Goal: Task Accomplishment & Management: Use online tool/utility

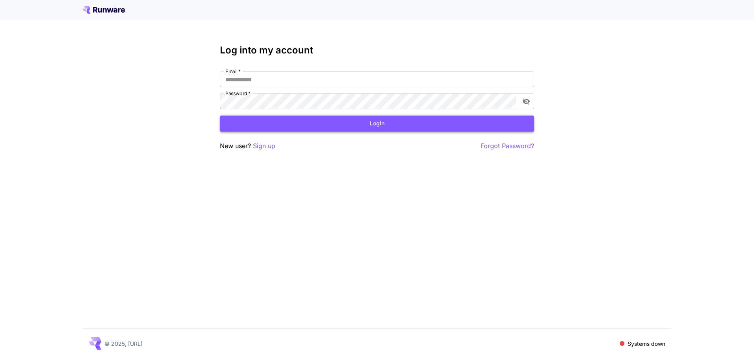
type input "**********"
click at [313, 123] on button "Login" at bounding box center [377, 123] width 314 height 16
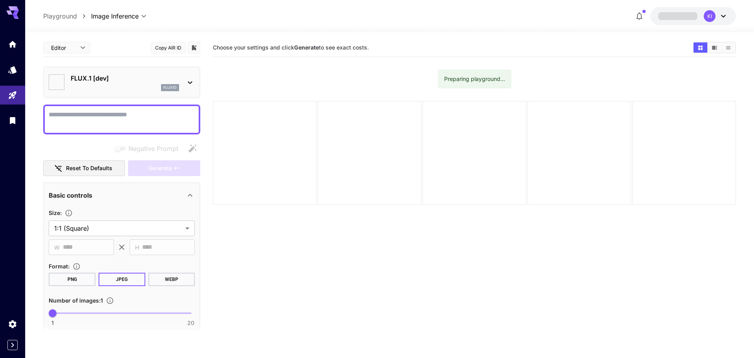
type input "**********"
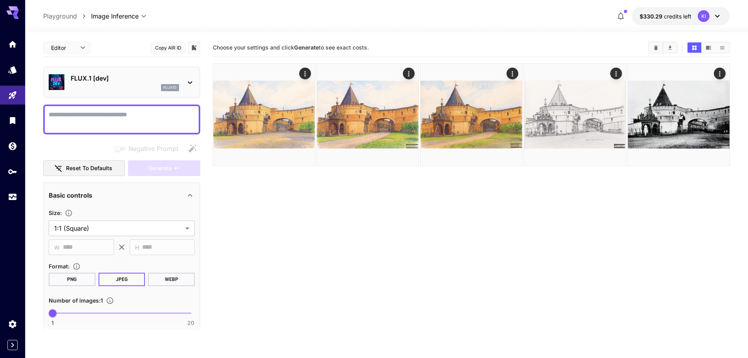
click at [145, 86] on div "flux1d" at bounding box center [125, 87] width 108 height 7
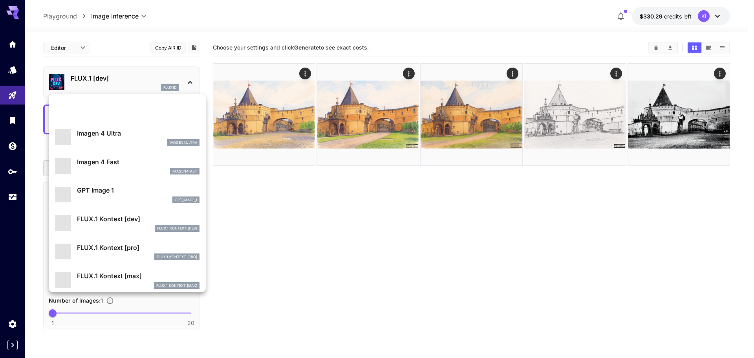
scroll to position [394, 0]
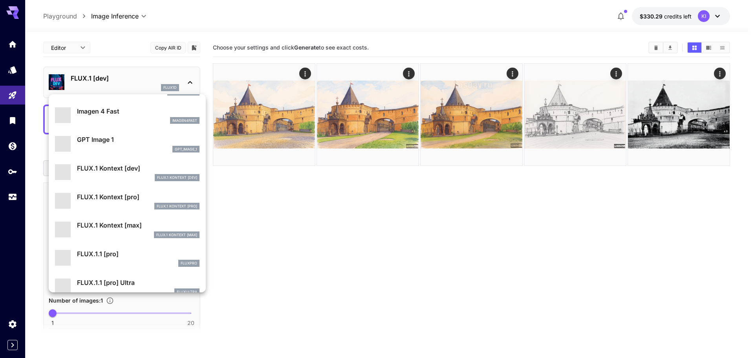
click at [371, 237] on div at bounding box center [377, 179] width 754 height 358
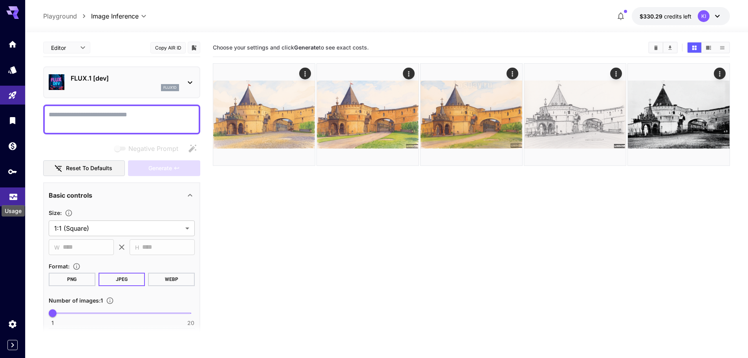
drag, startPoint x: 11, startPoint y: 197, endPoint x: 16, endPoint y: 197, distance: 4.7
click at [11, 197] on icon "Usage" at bounding box center [13, 196] width 8 height 4
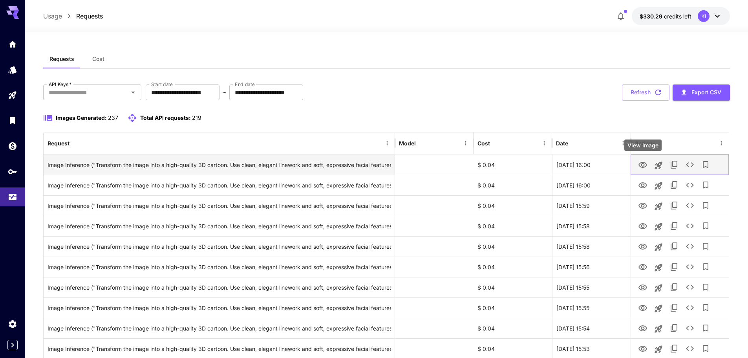
click at [642, 167] on icon "View Image" at bounding box center [643, 165] width 9 height 6
click at [690, 165] on icon "See details" at bounding box center [689, 164] width 9 height 9
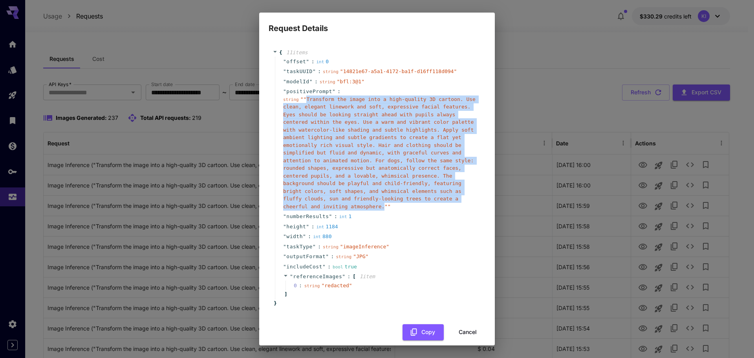
drag, startPoint x: 305, startPoint y: 99, endPoint x: 401, endPoint y: 201, distance: 140.3
click at [401, 201] on span "" "Transform the image into a high-quality 3D cartoon. Use clean, elegant linew…" at bounding box center [379, 152] width 192 height 113
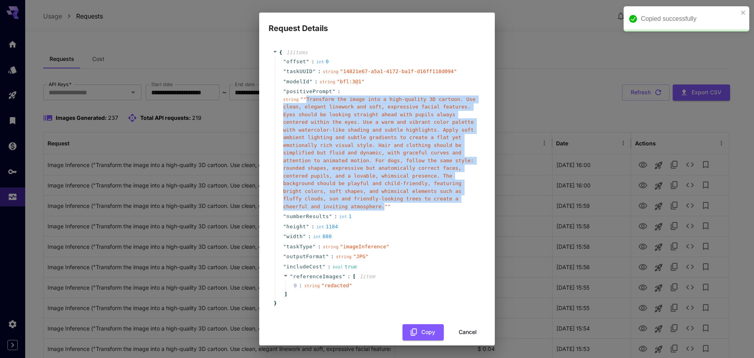
copy span "Transform the image into a high-quality 3D cartoon. Use clean, elegant linework…"
click at [465, 324] on button "Cancel" at bounding box center [467, 332] width 35 height 16
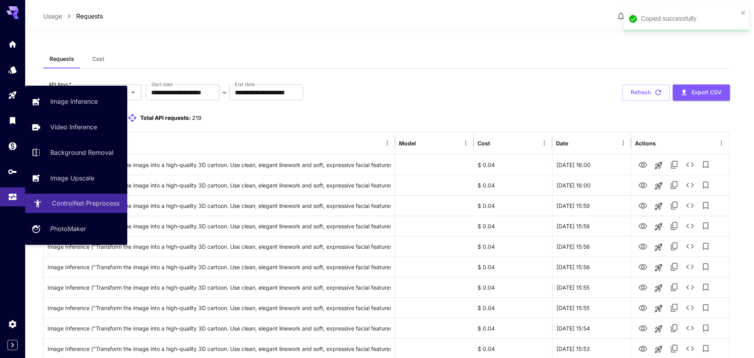
drag, startPoint x: 47, startPoint y: 96, endPoint x: 86, endPoint y: 150, distance: 66.6
click at [47, 96] on link "Image Inference" at bounding box center [76, 101] width 102 height 19
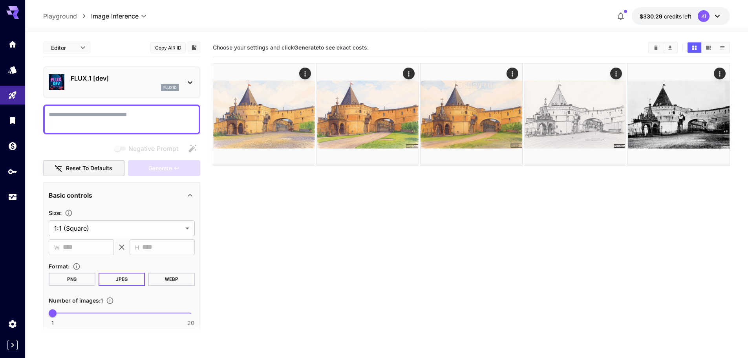
click at [80, 119] on textarea "Negative Prompt" at bounding box center [122, 119] width 146 height 19
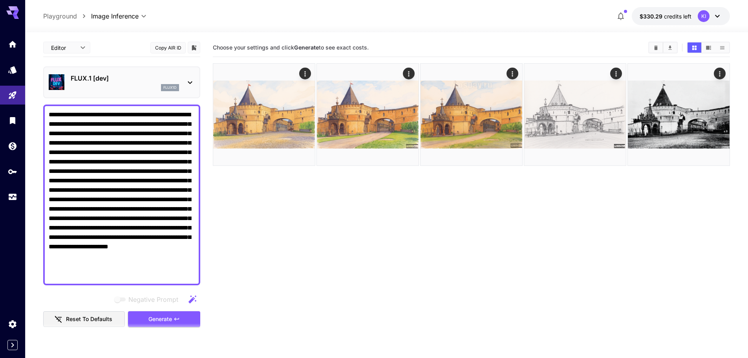
type textarea "**********"
click at [121, 83] on div "FLUX.1 [dev] flux1d" at bounding box center [125, 82] width 108 height 18
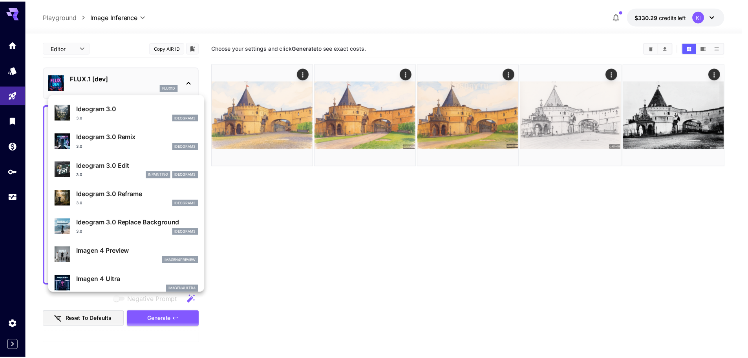
scroll to position [394, 0]
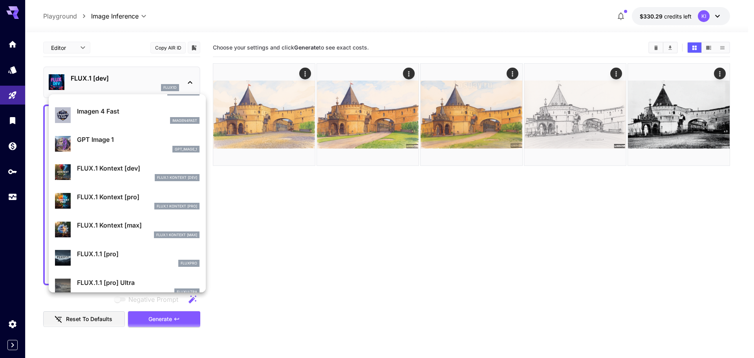
click at [130, 198] on p "FLUX.1 Kontext [pro]" at bounding box center [138, 196] width 123 height 9
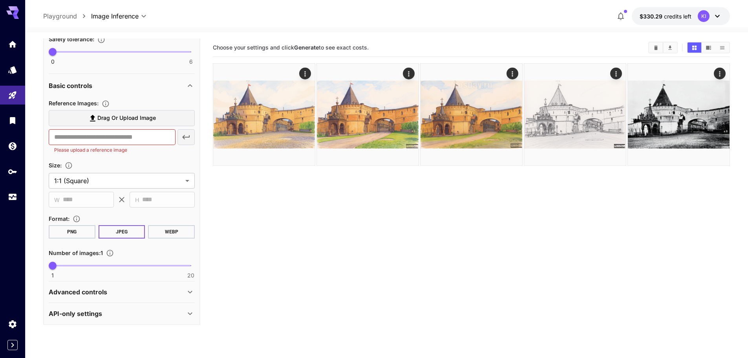
scroll to position [382, 0]
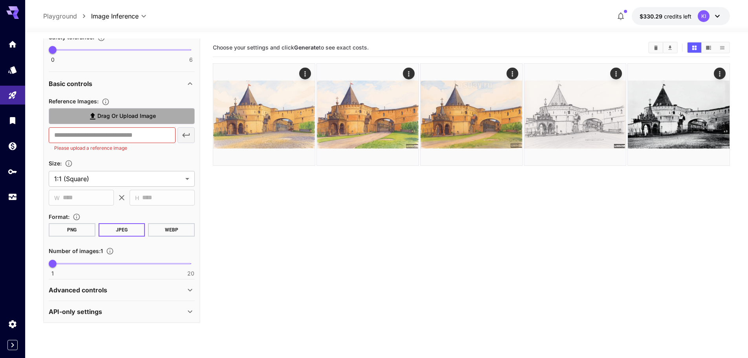
click at [106, 119] on span "Drag or upload image" at bounding box center [126, 116] width 59 height 10
click at [0, 0] on input "Drag or upload image" at bounding box center [0, 0] width 0 height 0
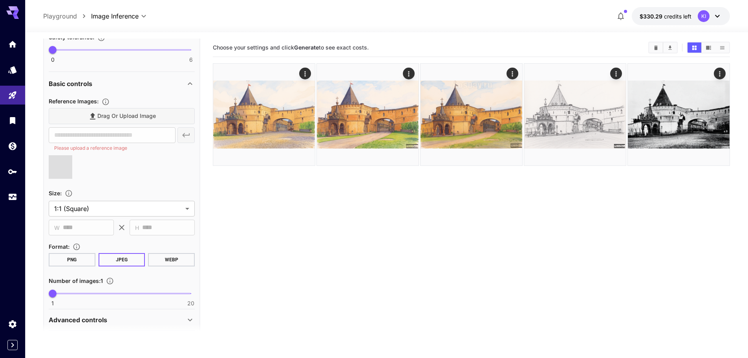
type input "**********"
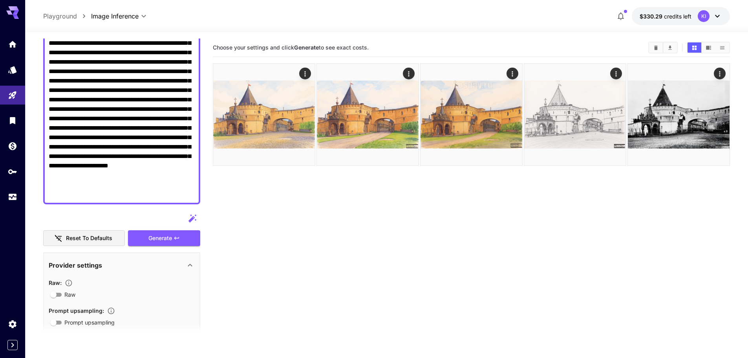
scroll to position [0, 0]
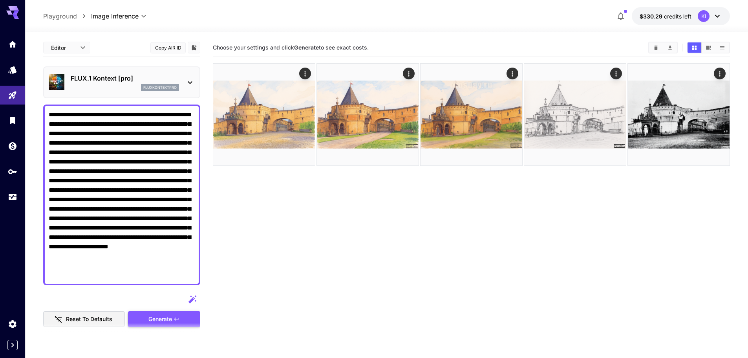
click at [160, 314] on span "Generate" at bounding box center [160, 319] width 24 height 10
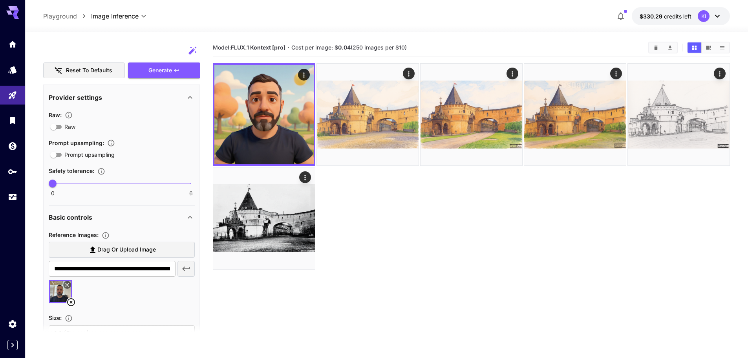
scroll to position [393, 0]
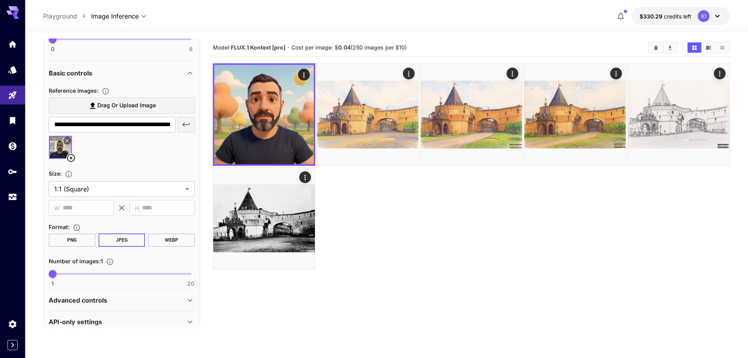
click at [71, 156] on icon at bounding box center [70, 157] width 9 height 9
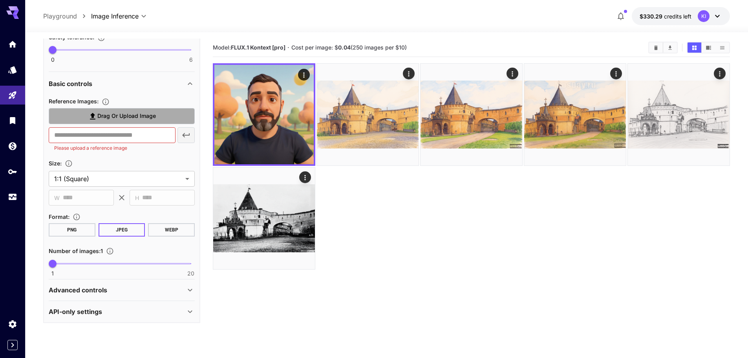
click at [116, 117] on span "Drag or upload image" at bounding box center [126, 116] width 59 height 10
click at [0, 0] on input "Drag or upload image" at bounding box center [0, 0] width 0 height 0
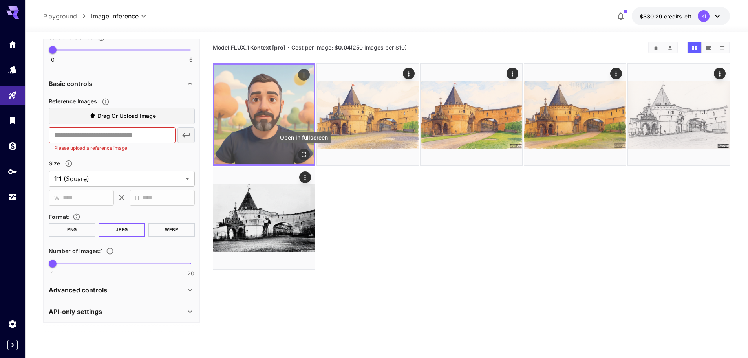
click at [304, 149] on button "Open in fullscreen" at bounding box center [304, 154] width 12 height 12
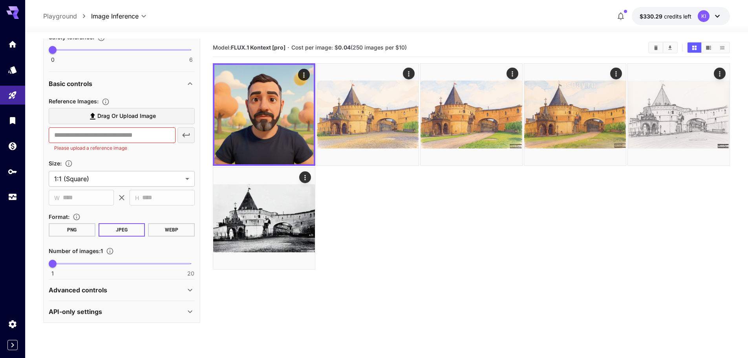
click at [366, 216] on div at bounding box center [471, 166] width 517 height 206
drag, startPoint x: 7, startPoint y: 42, endPoint x: 15, endPoint y: 44, distance: 8.0
click at [7, 42] on link at bounding box center [12, 44] width 25 height 19
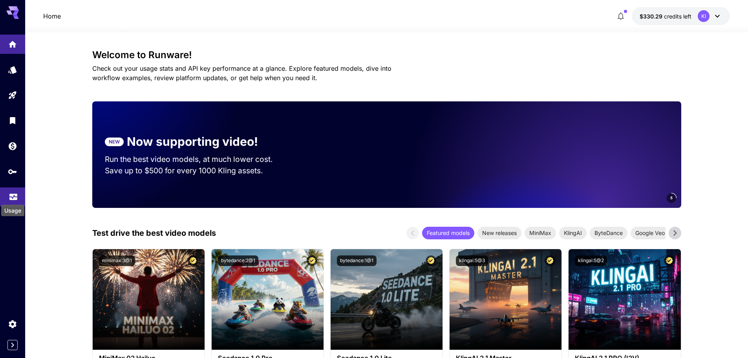
click at [15, 199] on icon "Usage" at bounding box center [13, 194] width 9 height 9
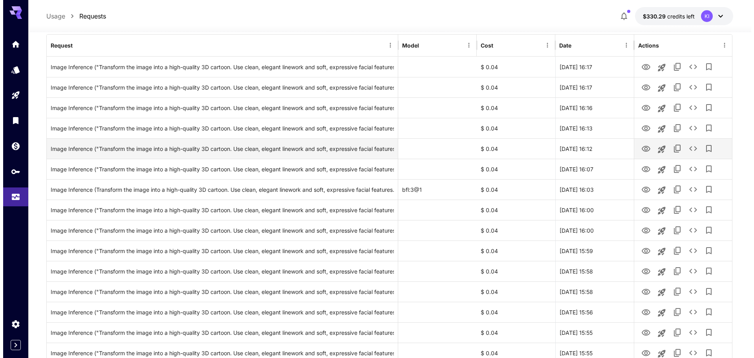
scroll to position [38, 0]
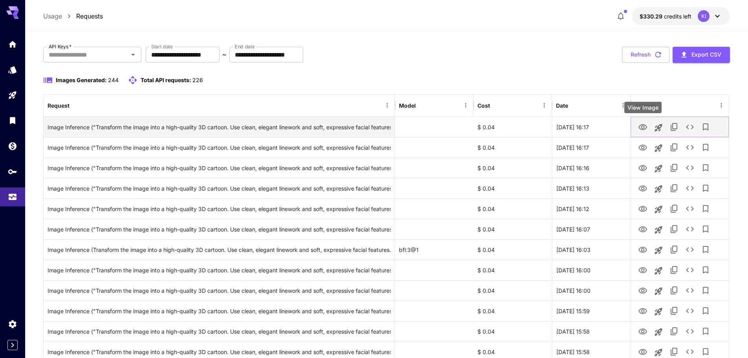
click at [646, 129] on icon "View Image" at bounding box center [642, 127] width 9 height 9
click at [687, 126] on icon "See details" at bounding box center [690, 127] width 8 height 5
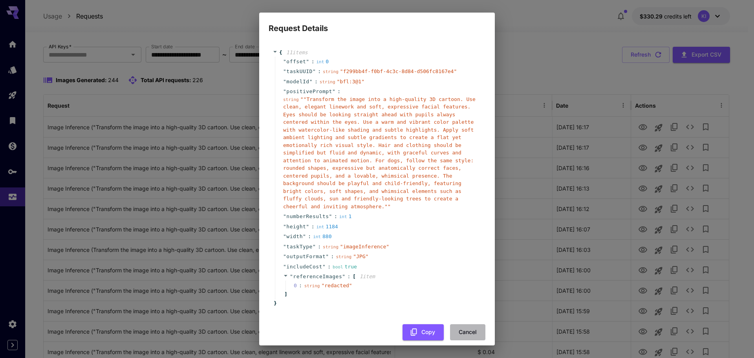
click at [460, 330] on button "Cancel" at bounding box center [467, 332] width 35 height 16
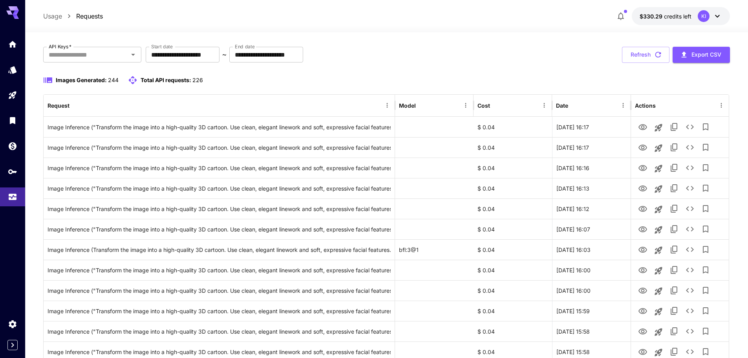
click at [509, 75] on div "Images Generated: 244 Total API requests: 226" at bounding box center [386, 79] width 687 height 9
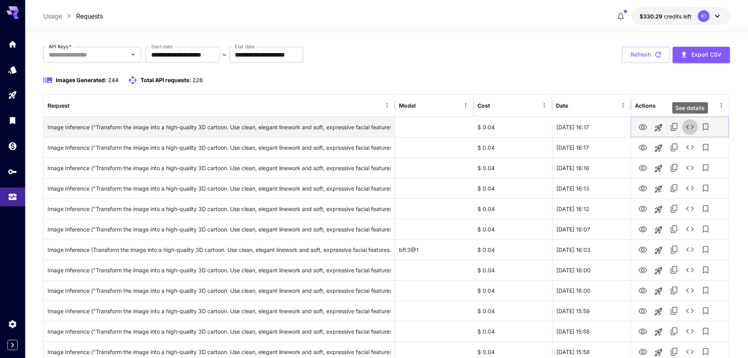
click at [689, 126] on icon "See details" at bounding box center [689, 126] width 9 height 9
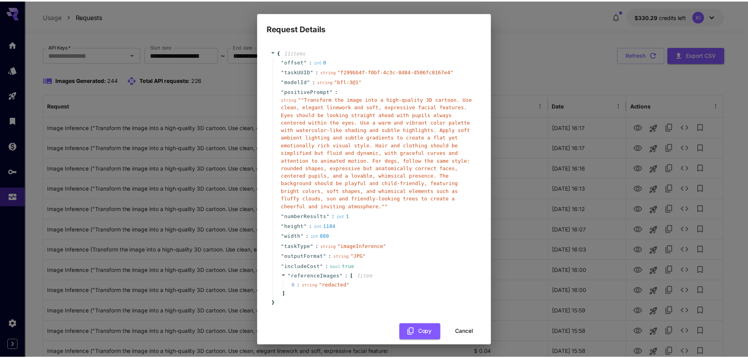
scroll to position [1, 0]
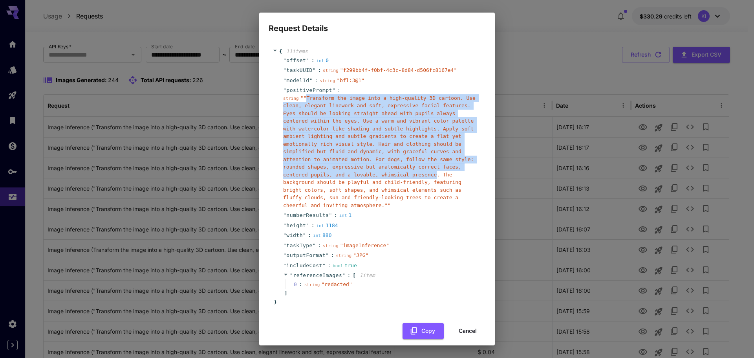
drag, startPoint x: 335, startPoint y: 175, endPoint x: 305, endPoint y: 99, distance: 82.0
click at [305, 99] on span "" "Transform the image into a high-quality 3D cartoon. Use clean, elegant linew…" at bounding box center [379, 151] width 192 height 113
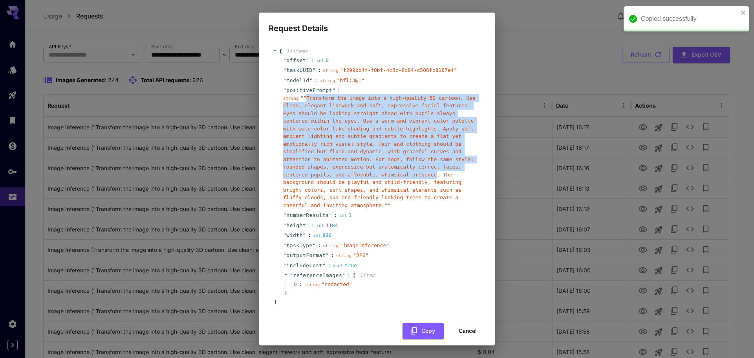
copy span "Transform the image into a high-quality 3D cartoon. Use clean, elegant linework…"
click at [507, 86] on div "Request Details { 11 item s " offset " : int 0 " taskUUID " : string " f299bb4f…" at bounding box center [377, 179] width 754 height 358
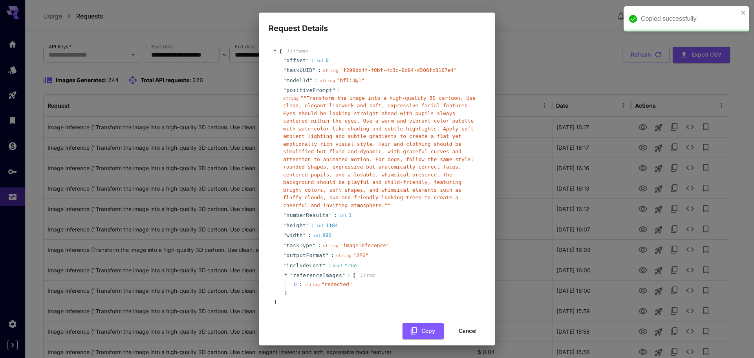
click at [512, 63] on div "Request Details { 11 item s " offset " : int 0 " taskUUID " : string " f299bb4f…" at bounding box center [377, 179] width 754 height 358
click at [577, 49] on div "Request Details { 11 item s " offset " : int 0 " taskUUID " : string " f299bb4f…" at bounding box center [377, 179] width 754 height 358
click at [471, 326] on button "Cancel" at bounding box center [467, 331] width 35 height 16
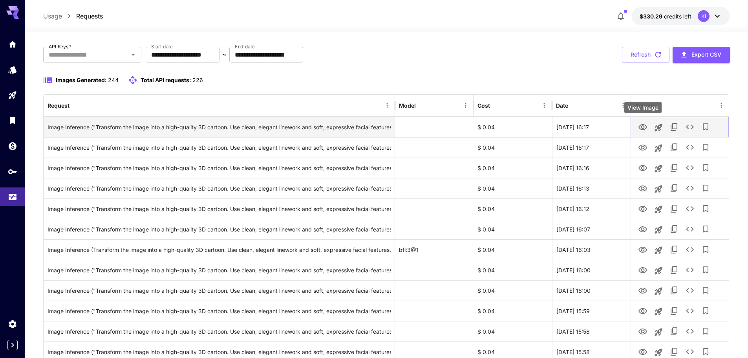
click at [641, 125] on icon "View Image" at bounding box center [643, 127] width 9 height 6
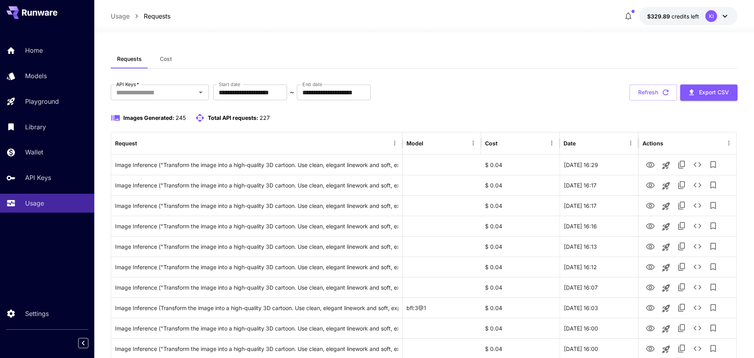
scroll to position [38, 0]
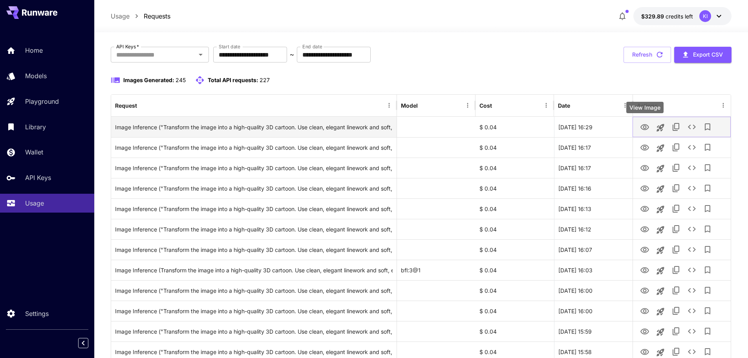
click at [642, 124] on icon "View Image" at bounding box center [644, 127] width 9 height 9
click at [644, 124] on icon "View Image" at bounding box center [644, 127] width 9 height 9
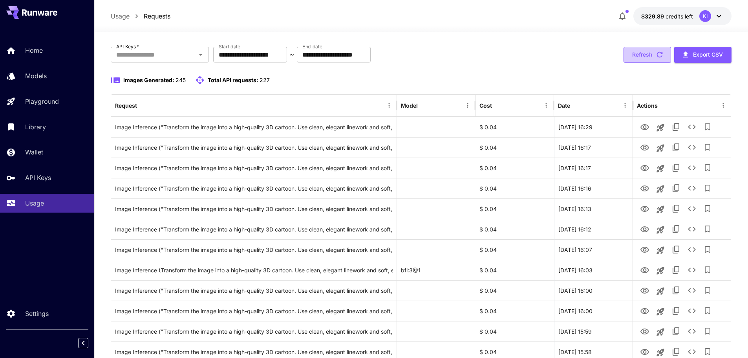
click at [642, 55] on button "Refresh" at bounding box center [648, 55] width 48 height 16
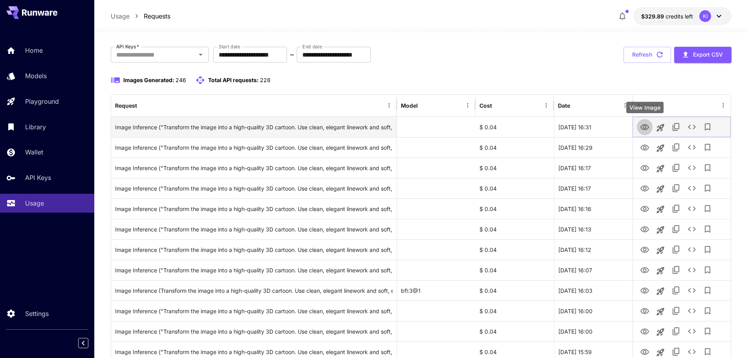
click at [641, 129] on icon "View Image" at bounding box center [644, 127] width 9 height 9
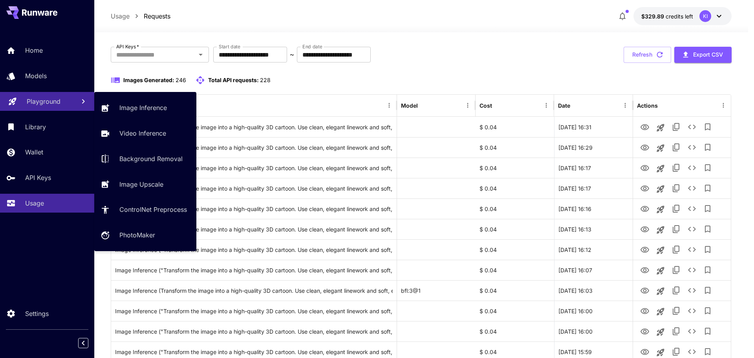
drag, startPoint x: 48, startPoint y: 101, endPoint x: 87, endPoint y: 103, distance: 38.5
click at [48, 101] on p "Playground" at bounding box center [44, 101] width 34 height 9
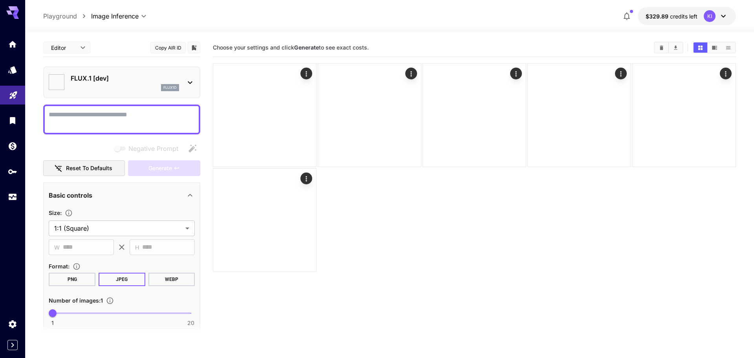
type input "**********"
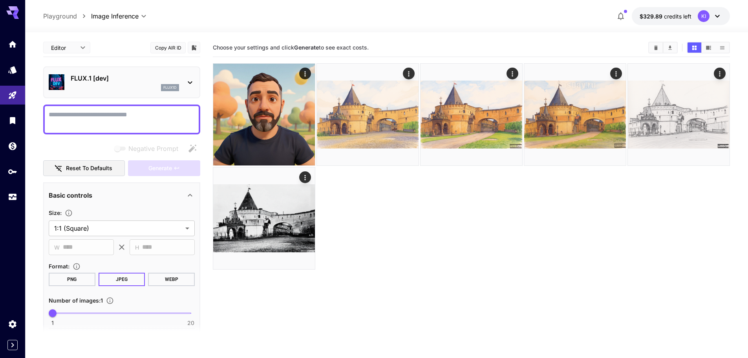
click at [163, 79] on p "FLUX.1 [dev]" at bounding box center [125, 77] width 108 height 9
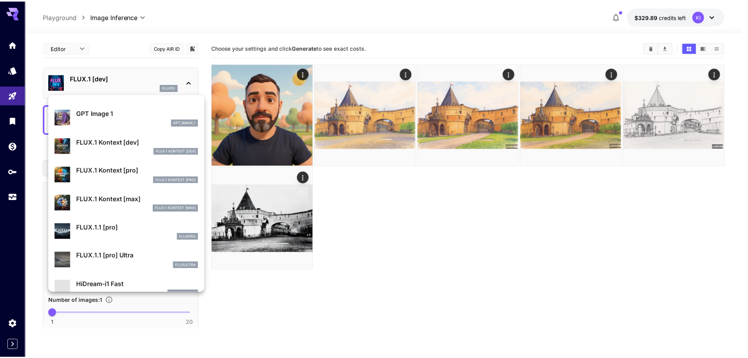
scroll to position [433, 0]
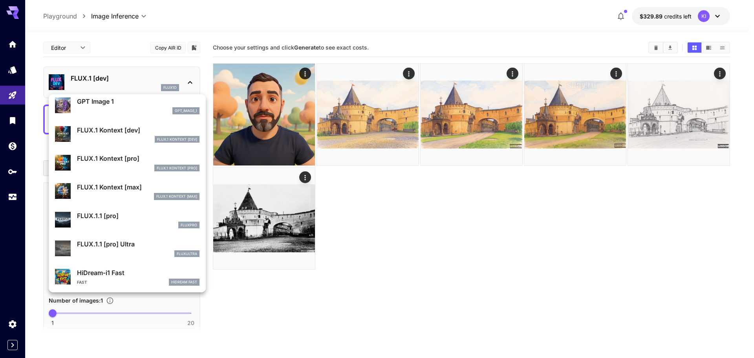
click at [144, 156] on p "FLUX.1 Kontext [pro]" at bounding box center [138, 158] width 123 height 9
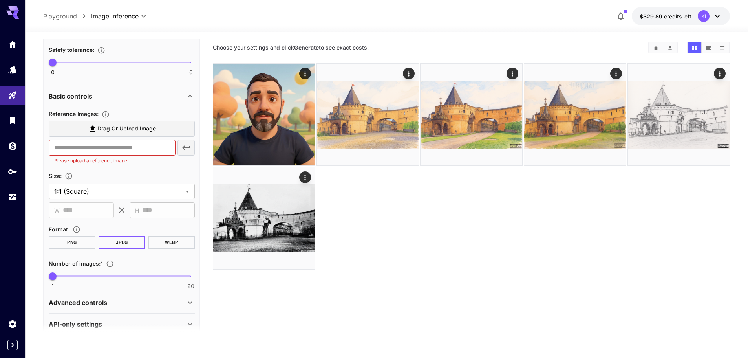
scroll to position [231, 0]
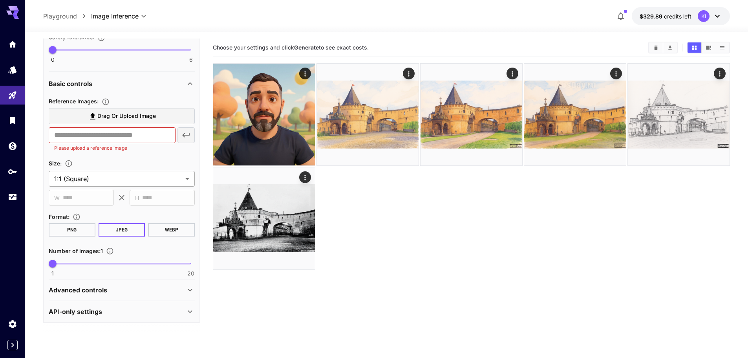
click at [135, 178] on body "**********" at bounding box center [374, 210] width 748 height 420
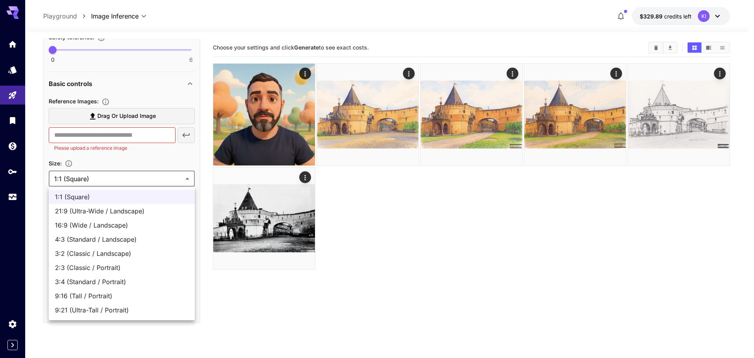
click at [9, 199] on div at bounding box center [377, 179] width 754 height 358
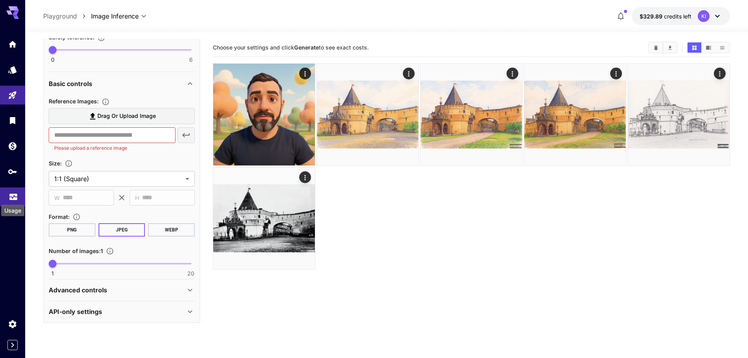
drag, startPoint x: 11, startPoint y: 195, endPoint x: 15, endPoint y: 199, distance: 5.9
click at [11, 195] on icon "Usage" at bounding box center [13, 194] width 9 height 9
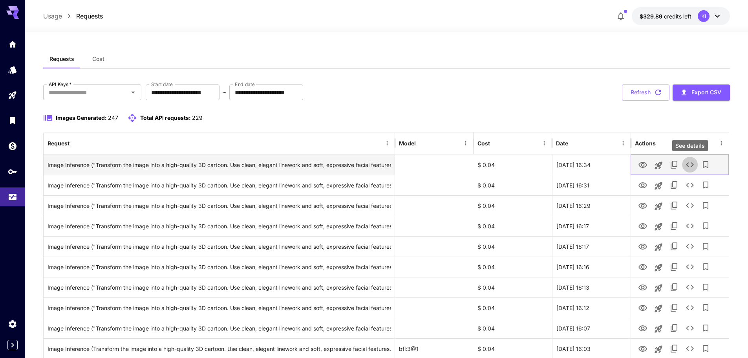
click at [691, 165] on icon "See details" at bounding box center [689, 164] width 9 height 9
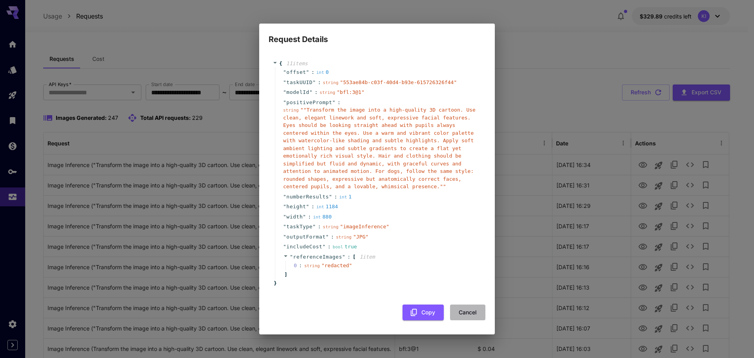
click at [462, 311] on button "Cancel" at bounding box center [467, 312] width 35 height 16
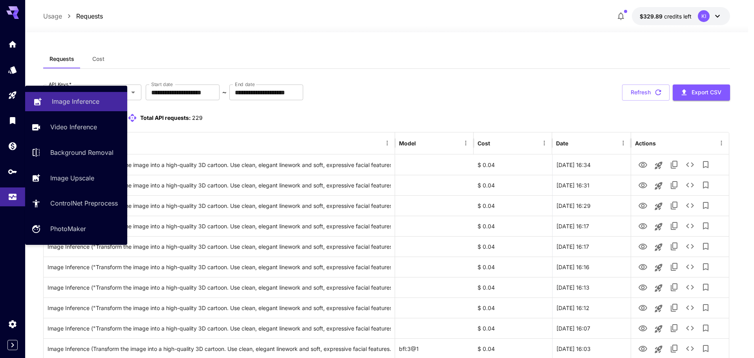
click at [66, 100] on p "Image Inference" at bounding box center [76, 101] width 48 height 9
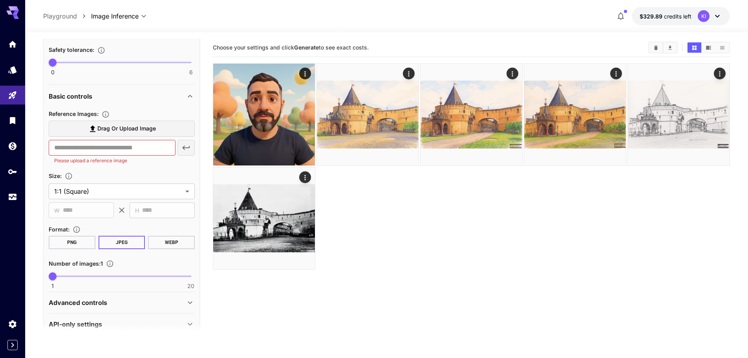
scroll to position [231, 0]
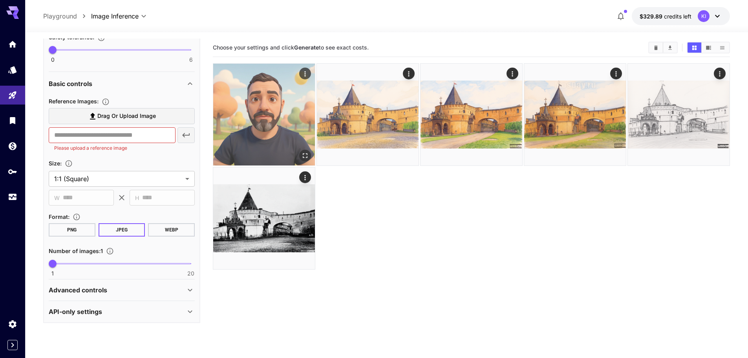
click at [304, 75] on icon "Actions" at bounding box center [305, 74] width 8 height 8
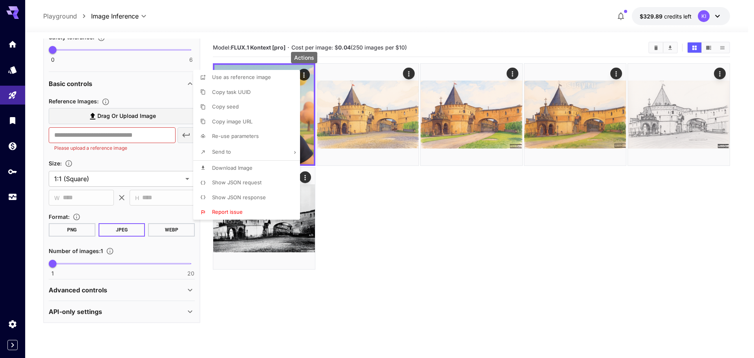
click at [361, 212] on div at bounding box center [377, 179] width 754 height 358
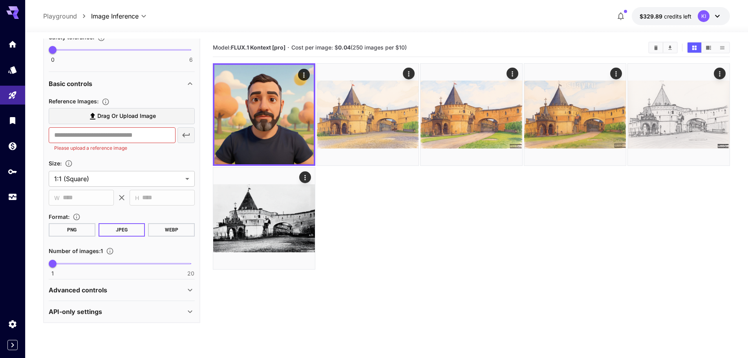
click at [411, 220] on div at bounding box center [471, 166] width 517 height 206
click at [383, 223] on div at bounding box center [471, 166] width 517 height 206
drag, startPoint x: 15, startPoint y: 192, endPoint x: 40, endPoint y: 172, distance: 31.6
click at [15, 192] on icon "Usage" at bounding box center [13, 194] width 8 height 4
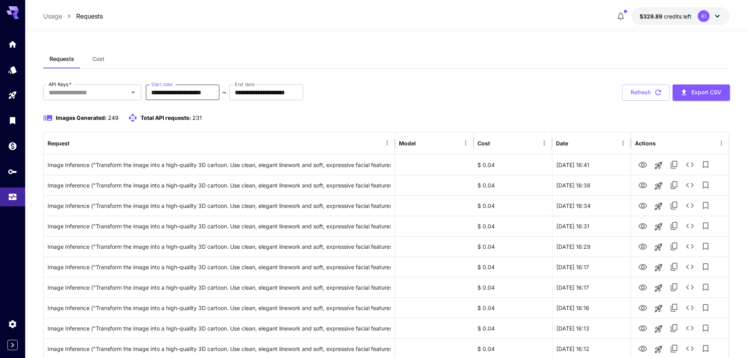
click at [196, 93] on input "**********" at bounding box center [183, 92] width 74 height 16
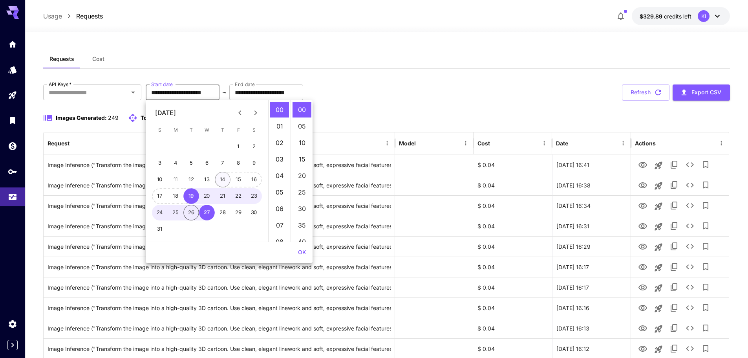
click at [221, 181] on button "14" at bounding box center [223, 180] width 16 height 16
click at [251, 181] on button "16" at bounding box center [254, 180] width 16 height 16
click at [226, 181] on button "14" at bounding box center [223, 180] width 16 height 16
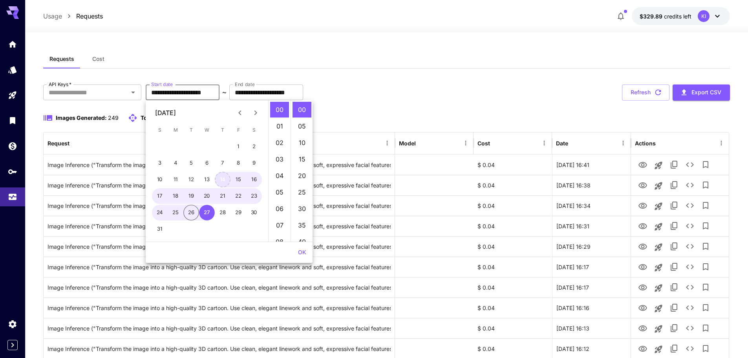
click at [226, 181] on button "14" at bounding box center [223, 180] width 16 height 16
click at [248, 177] on button "16" at bounding box center [254, 180] width 16 height 16
click at [224, 179] on button "14" at bounding box center [223, 180] width 16 height 16
type input "**********"
click at [260, 91] on input "**********" at bounding box center [266, 92] width 74 height 16
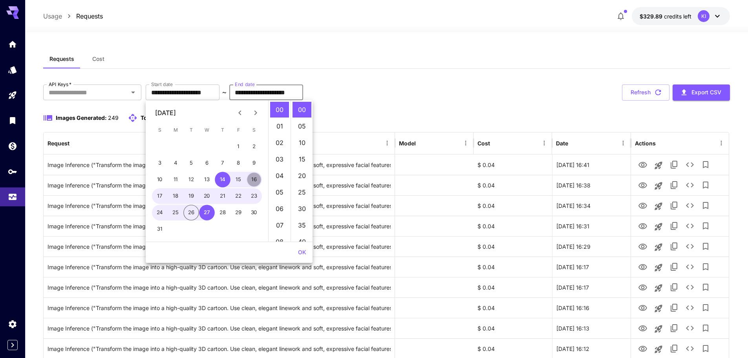
click at [255, 177] on button "16" at bounding box center [254, 180] width 16 height 16
type input "**********"
click at [302, 253] on button "OK" at bounding box center [302, 252] width 15 height 15
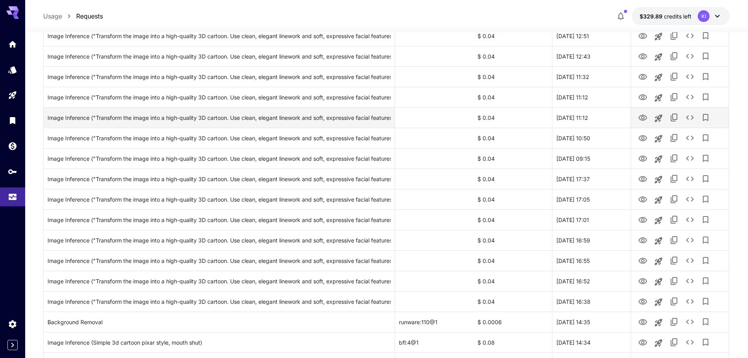
scroll to position [471, 0]
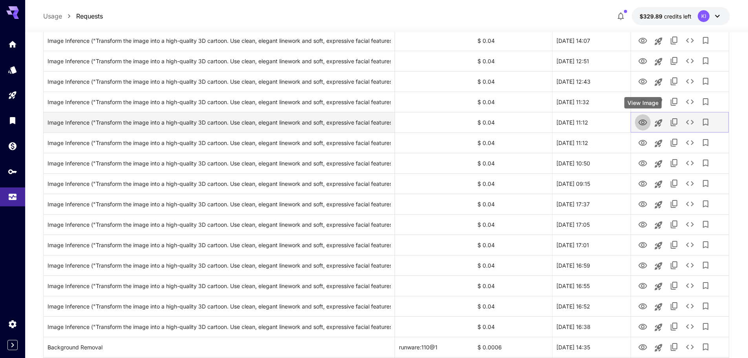
click at [643, 123] on icon "View Image" at bounding box center [642, 122] width 9 height 9
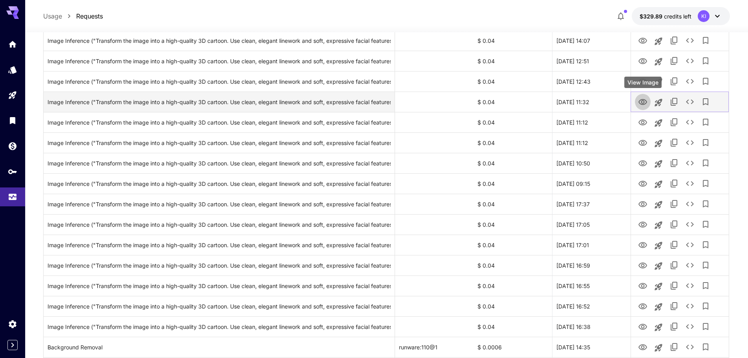
click at [643, 99] on icon "View Image" at bounding box center [643, 102] width 9 height 6
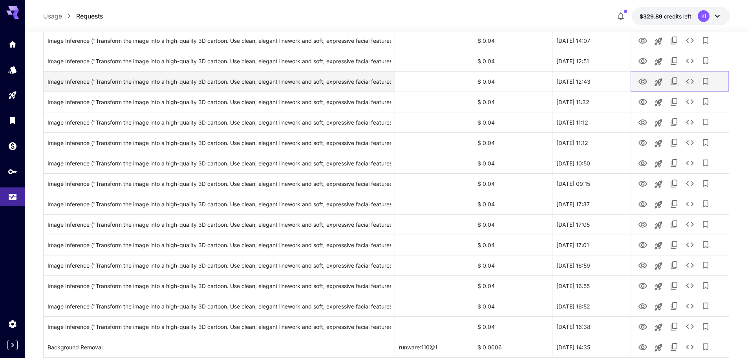
click at [644, 80] on icon "View Image" at bounding box center [643, 82] width 9 height 6
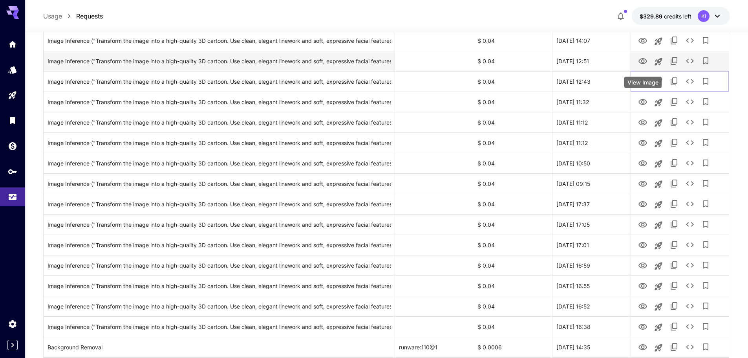
scroll to position [432, 0]
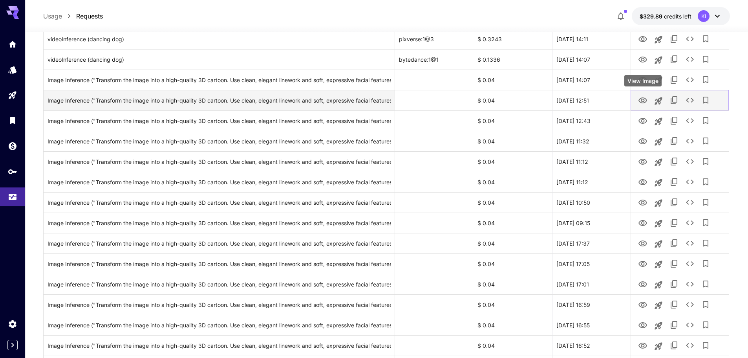
click at [640, 96] on icon "View Image" at bounding box center [642, 100] width 9 height 9
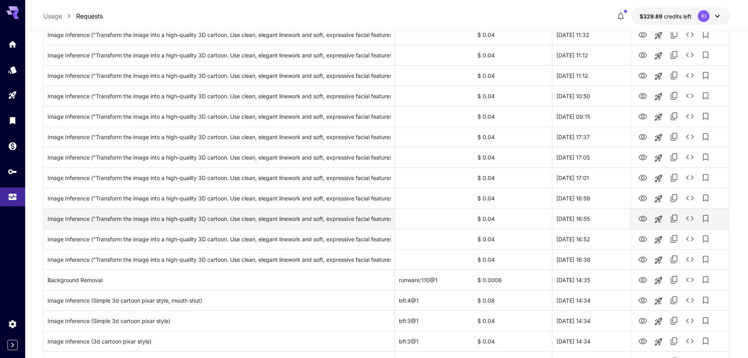
scroll to position [550, 0]
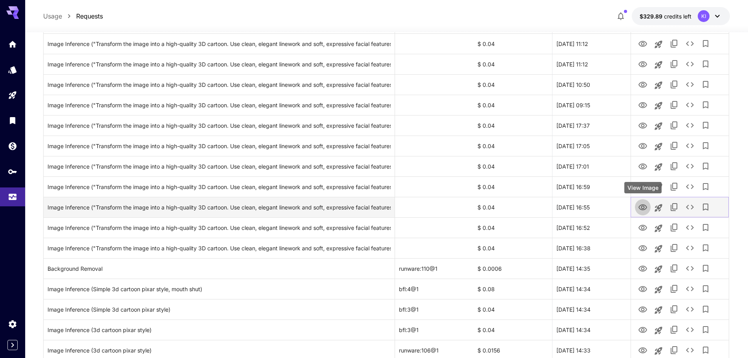
click at [647, 209] on icon "View Image" at bounding box center [642, 207] width 9 height 9
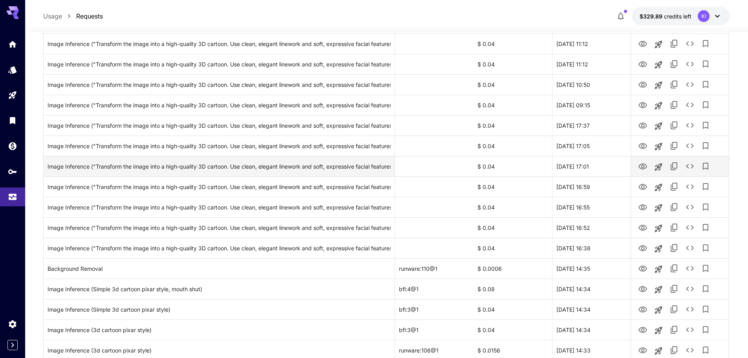
scroll to position [550, 0]
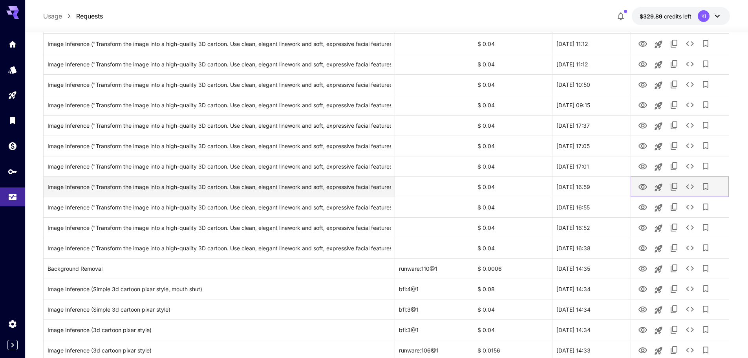
click at [641, 186] on icon "View Image" at bounding box center [642, 186] width 9 height 9
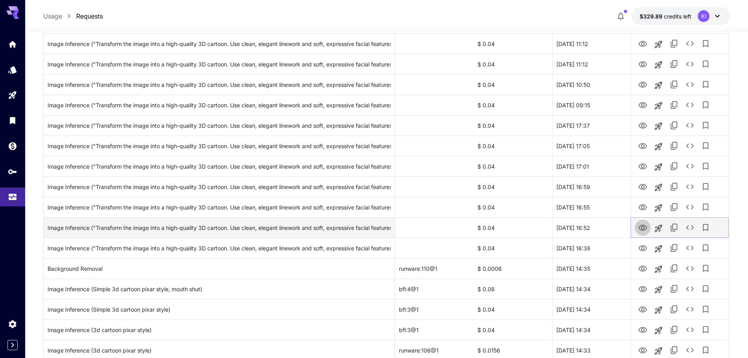
click at [646, 227] on icon "View Image" at bounding box center [642, 227] width 9 height 9
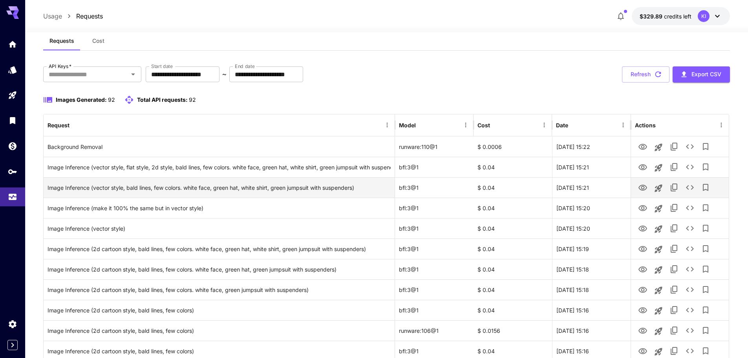
scroll to position [0, 0]
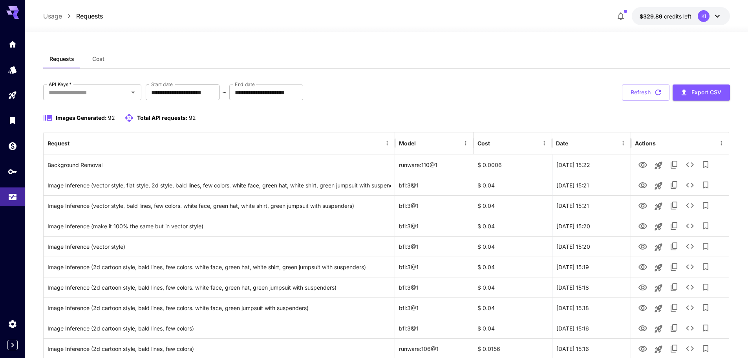
click at [220, 94] on input "**********" at bounding box center [183, 92] width 74 height 16
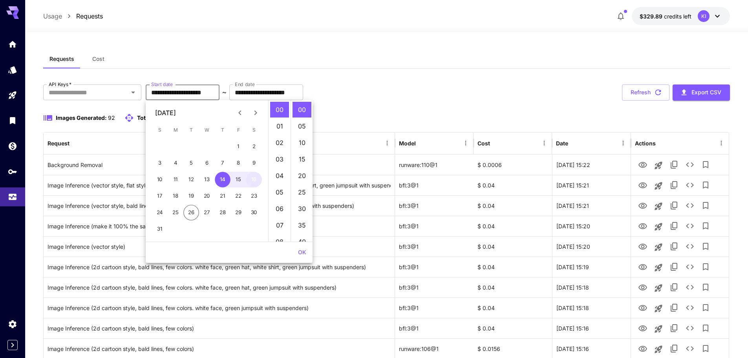
click at [257, 181] on button "16" at bounding box center [254, 180] width 16 height 16
type input "**********"
click at [303, 90] on input "**********" at bounding box center [266, 92] width 74 height 16
click at [236, 193] on button "22" at bounding box center [239, 196] width 16 height 16
click at [255, 194] on button "23" at bounding box center [254, 196] width 16 height 16
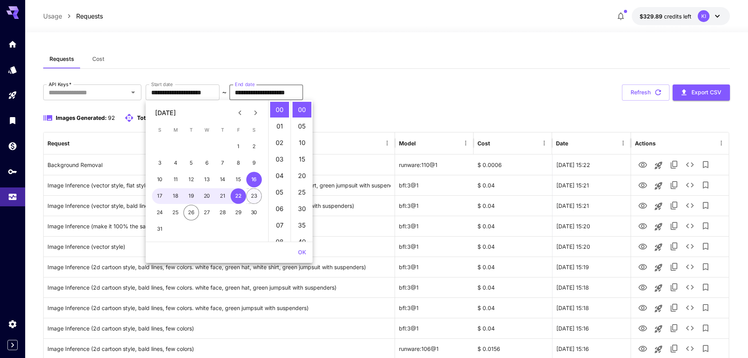
type input "**********"
click at [211, 86] on input "**********" at bounding box center [183, 92] width 74 height 16
click at [237, 194] on button "22" at bounding box center [239, 196] width 16 height 16
click at [284, 92] on input "**********" at bounding box center [266, 92] width 74 height 16
click at [255, 198] on button "23" at bounding box center [254, 196] width 16 height 16
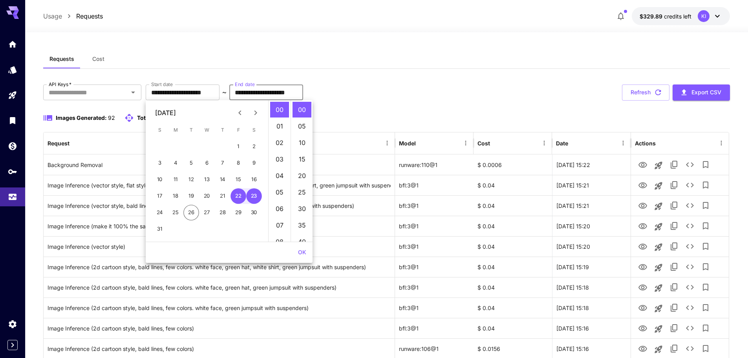
click at [301, 253] on button "OK" at bounding box center [302, 252] width 15 height 15
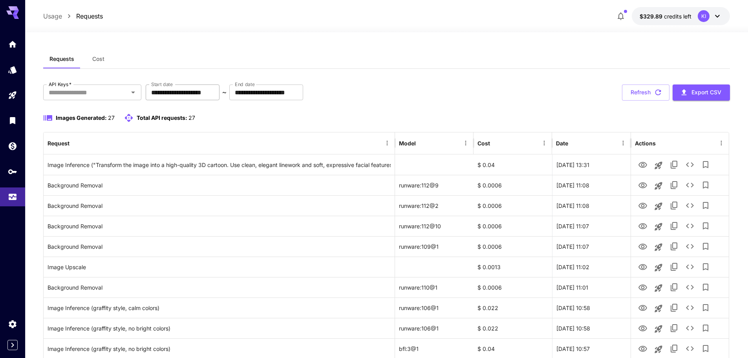
click at [220, 93] on input "**********" at bounding box center [183, 92] width 74 height 16
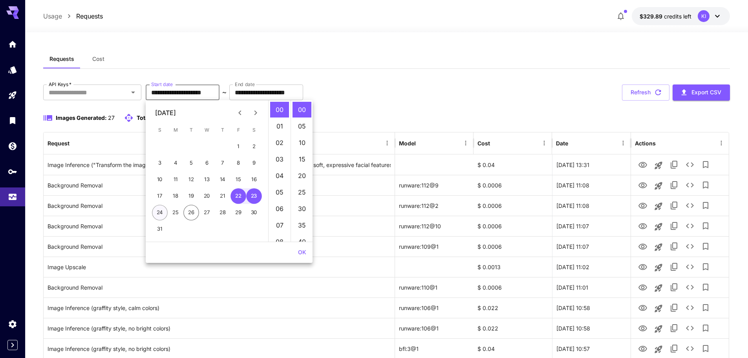
click at [160, 214] on button "24" at bounding box center [160, 213] width 16 height 16
type input "**********"
click at [210, 93] on input "**********" at bounding box center [183, 92] width 74 height 16
click at [256, 196] on button "23" at bounding box center [254, 196] width 16 height 16
type input "**********"
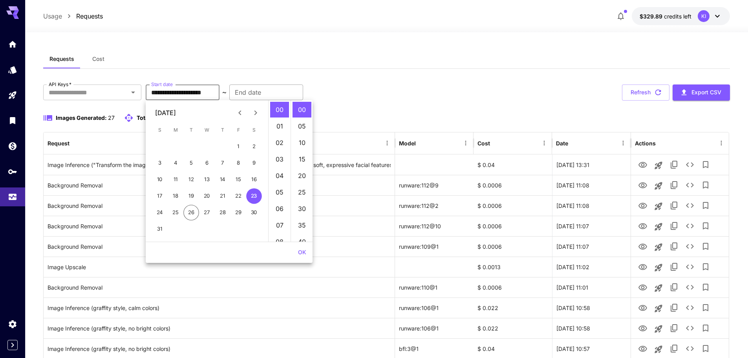
type input "**********"
click at [265, 94] on input "**********" at bounding box center [266, 92] width 74 height 16
click at [160, 209] on button "24" at bounding box center [160, 213] width 16 height 16
type input "**********"
click at [300, 252] on button "OK" at bounding box center [302, 252] width 15 height 15
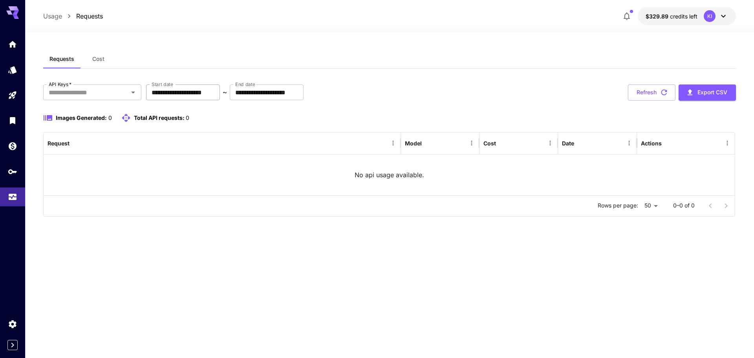
click at [209, 96] on input "**********" at bounding box center [183, 92] width 74 height 16
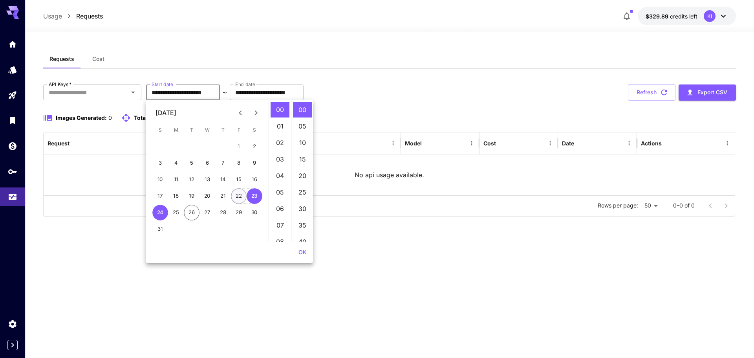
click at [237, 197] on button "22" at bounding box center [239, 196] width 16 height 16
click at [302, 253] on button "OK" at bounding box center [302, 252] width 15 height 15
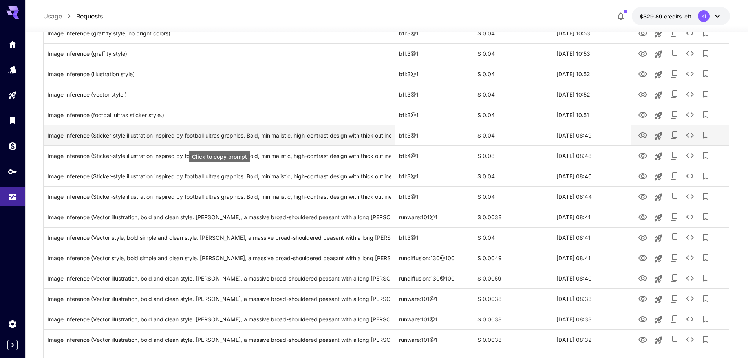
scroll to position [393, 0]
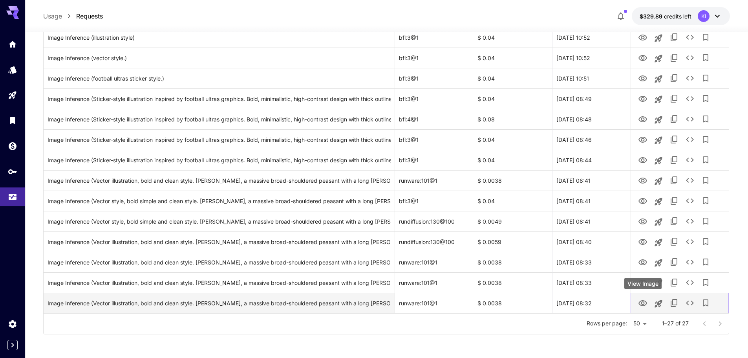
click at [641, 303] on icon "View Image" at bounding box center [642, 303] width 9 height 9
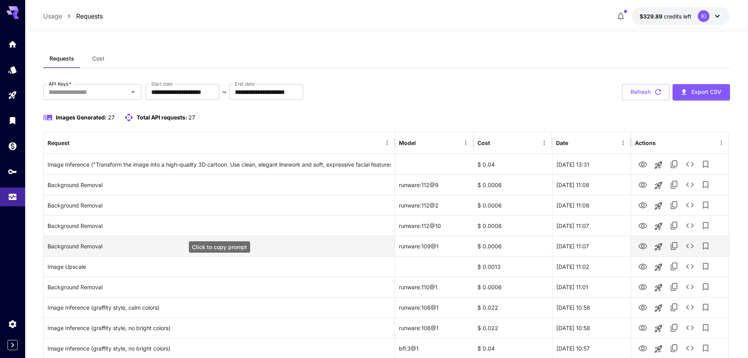
scroll to position [0, 0]
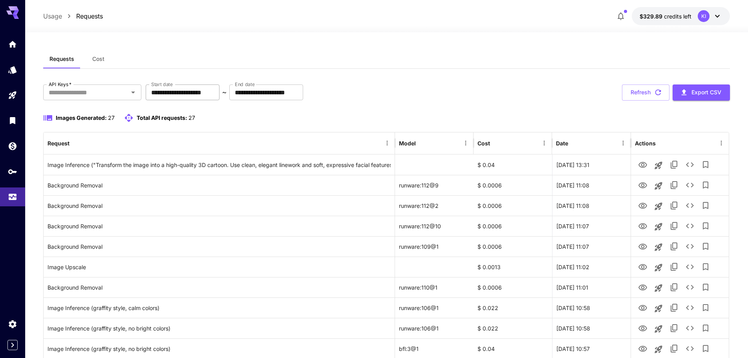
click at [216, 92] on input "**********" at bounding box center [183, 92] width 74 height 16
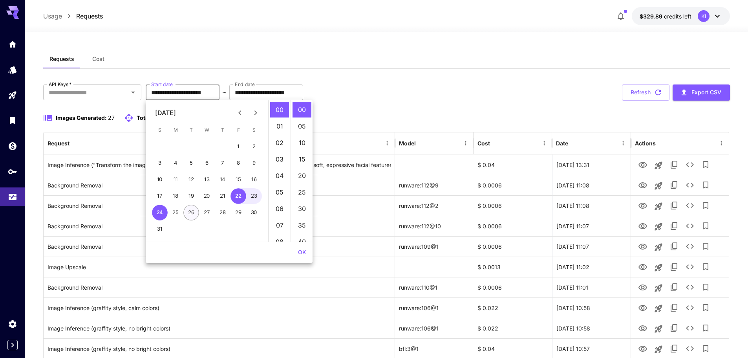
click at [190, 214] on button "26" at bounding box center [191, 213] width 16 height 16
type input "**********"
click at [275, 89] on div "**********" at bounding box center [266, 92] width 74 height 16
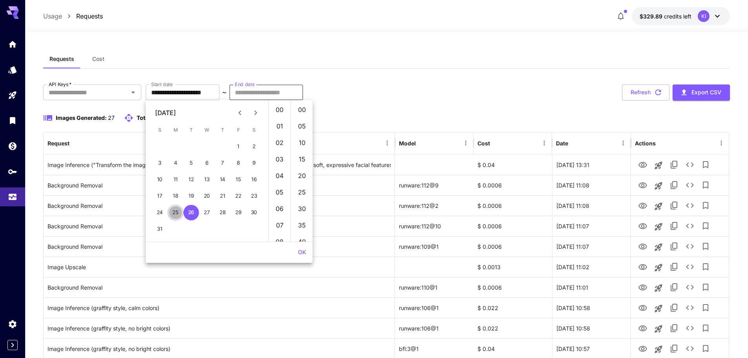
click at [176, 213] on button "25" at bounding box center [176, 213] width 16 height 16
type input "**********"
click at [269, 93] on input "**********" at bounding box center [266, 92] width 74 height 16
click at [194, 216] on button "26" at bounding box center [191, 213] width 16 height 16
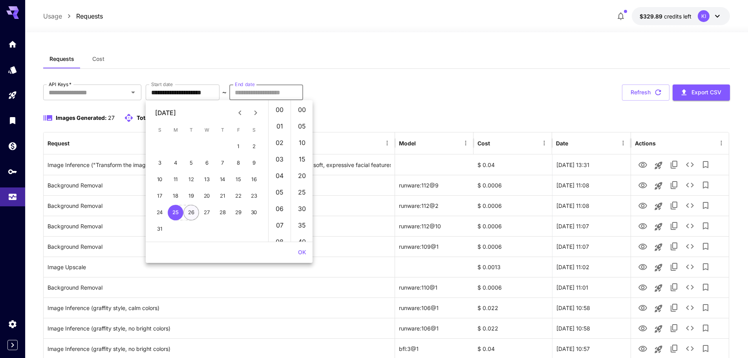
type input "**********"
click at [300, 251] on button "OK" at bounding box center [302, 252] width 15 height 15
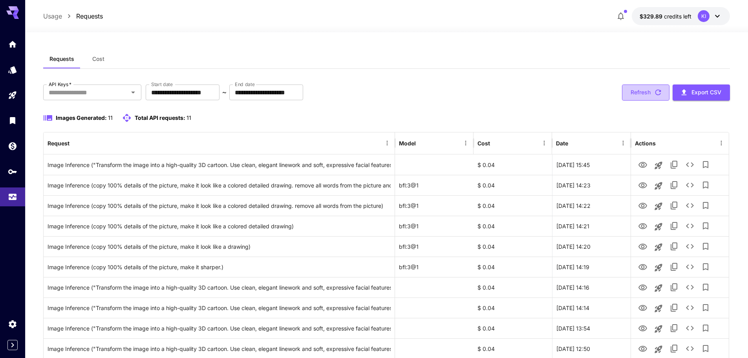
click at [645, 93] on button "Refresh" at bounding box center [646, 92] width 48 height 16
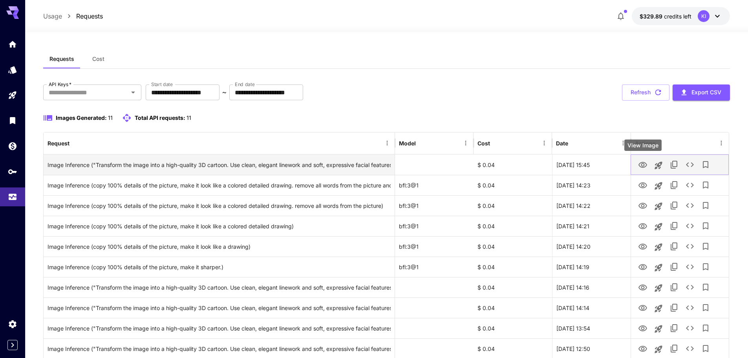
click at [640, 167] on icon "View Image" at bounding box center [642, 164] width 9 height 9
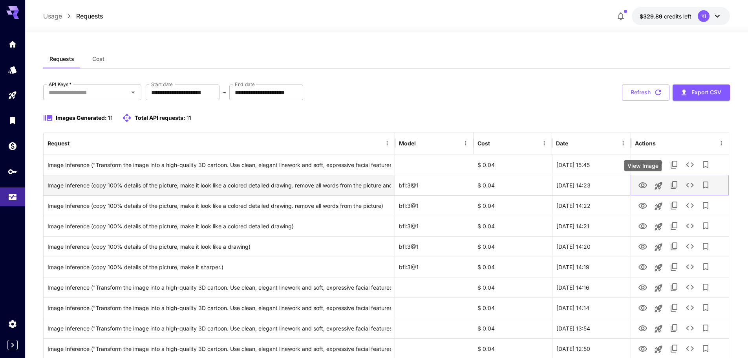
click at [640, 185] on icon "View Image" at bounding box center [642, 185] width 9 height 9
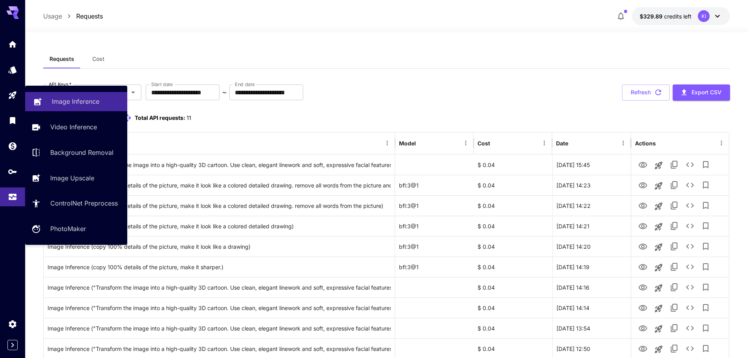
drag, startPoint x: 11, startPoint y: 98, endPoint x: 64, endPoint y: 102, distance: 52.8
click at [11, 98] on link at bounding box center [12, 95] width 25 height 19
click at [61, 102] on p "Image Inference" at bounding box center [76, 101] width 48 height 9
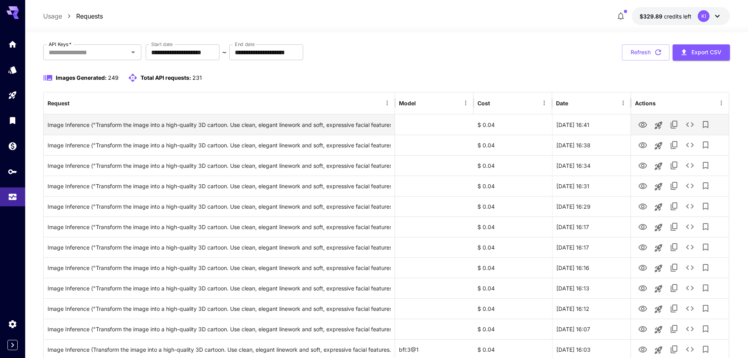
scroll to position [39, 0]
click at [638, 127] on button "View Image" at bounding box center [643, 125] width 16 height 16
click at [644, 125] on icon "View Image" at bounding box center [642, 125] width 9 height 9
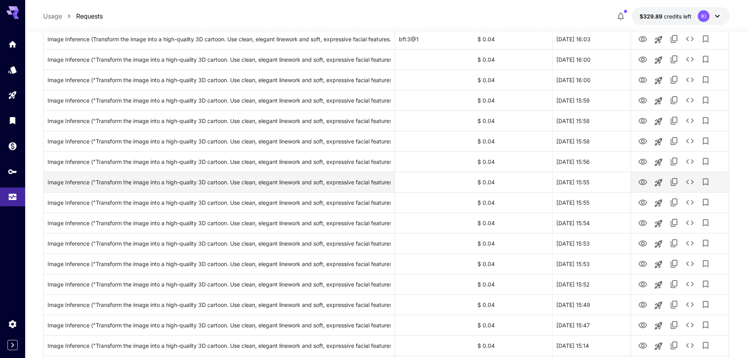
scroll to position [354, 0]
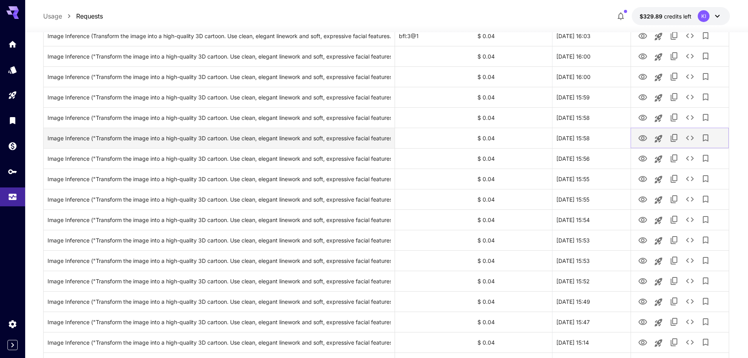
click at [643, 140] on icon "View Image" at bounding box center [643, 138] width 9 height 6
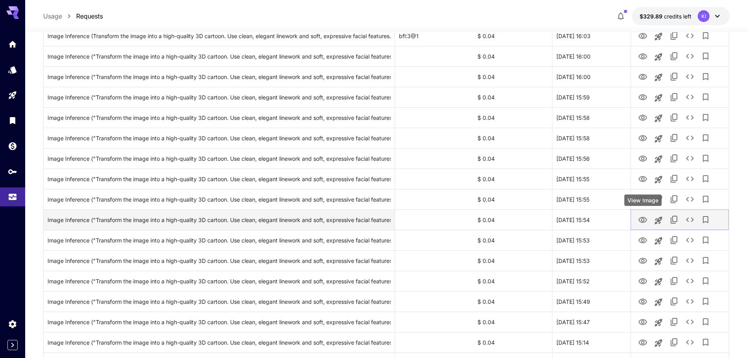
click at [639, 223] on icon "View Image" at bounding box center [642, 219] width 9 height 9
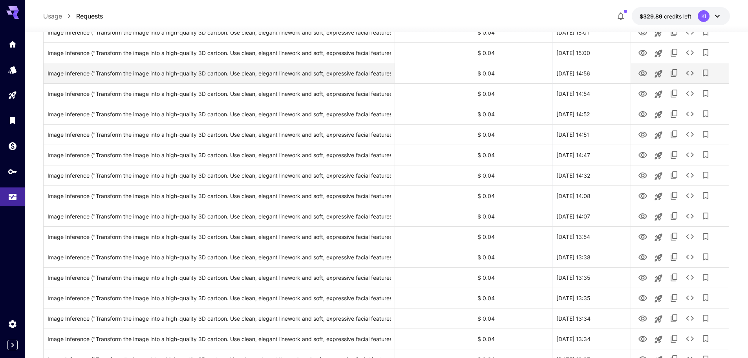
scroll to position [863, 0]
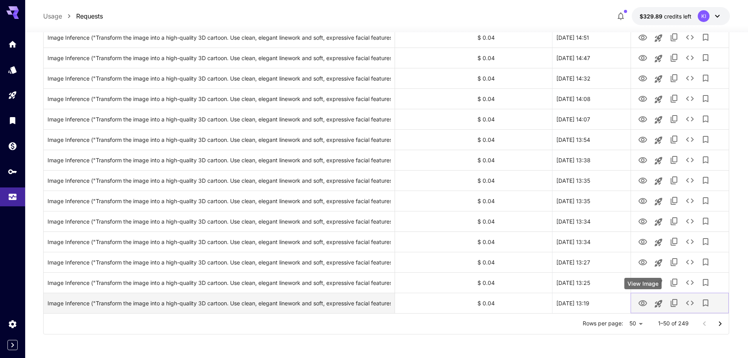
drag, startPoint x: 646, startPoint y: 297, endPoint x: 644, endPoint y: 300, distance: 4.2
click at [646, 297] on button "View Image" at bounding box center [643, 303] width 16 height 16
click at [644, 304] on icon "View Image" at bounding box center [642, 303] width 9 height 9
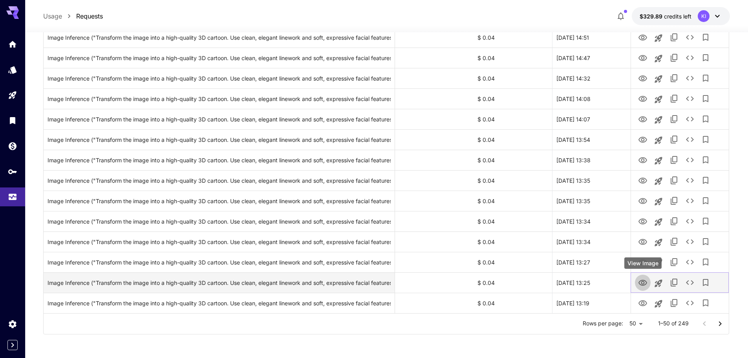
click at [641, 284] on icon "View Image" at bounding box center [642, 282] width 9 height 9
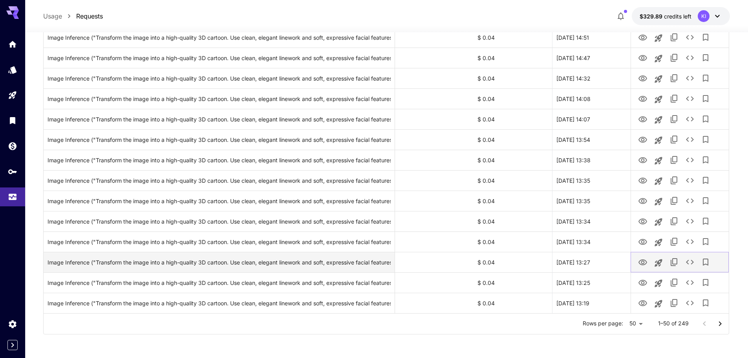
click at [641, 264] on icon "View Image" at bounding box center [643, 262] width 9 height 6
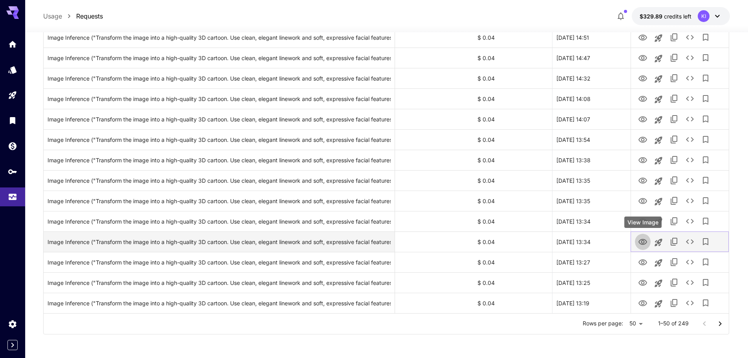
click at [641, 242] on icon "View Image" at bounding box center [642, 241] width 9 height 9
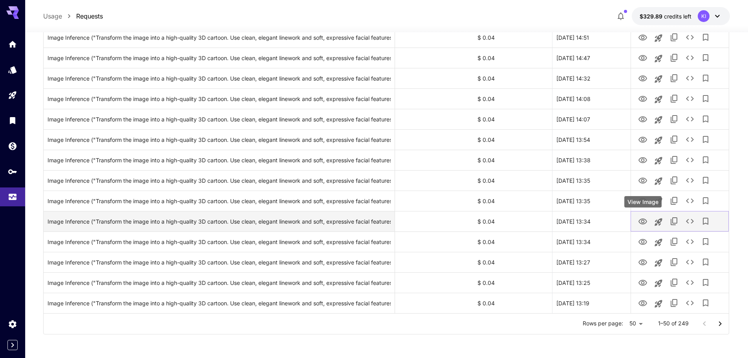
click at [643, 222] on icon "View Image" at bounding box center [642, 221] width 9 height 9
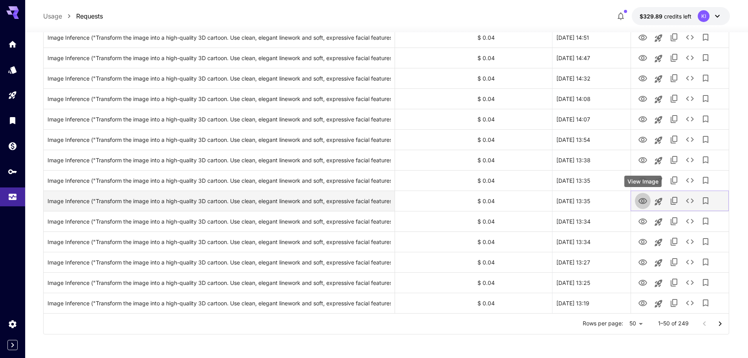
click at [643, 200] on icon "View Image" at bounding box center [642, 200] width 9 height 9
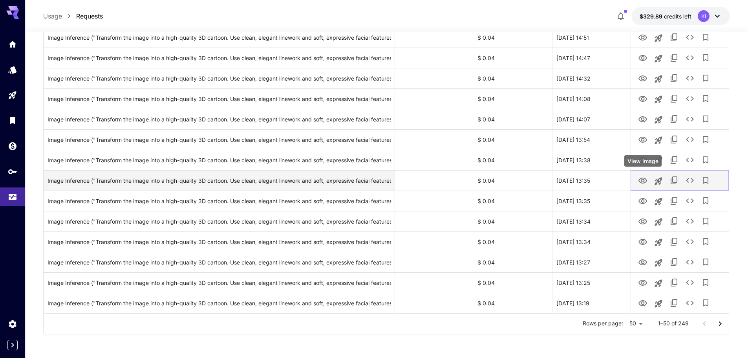
click at [640, 183] on icon "View Image" at bounding box center [642, 180] width 9 height 9
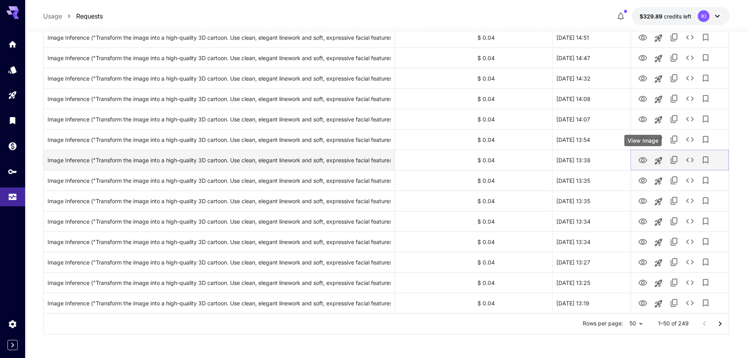
click at [640, 159] on icon "View Image" at bounding box center [643, 160] width 9 height 6
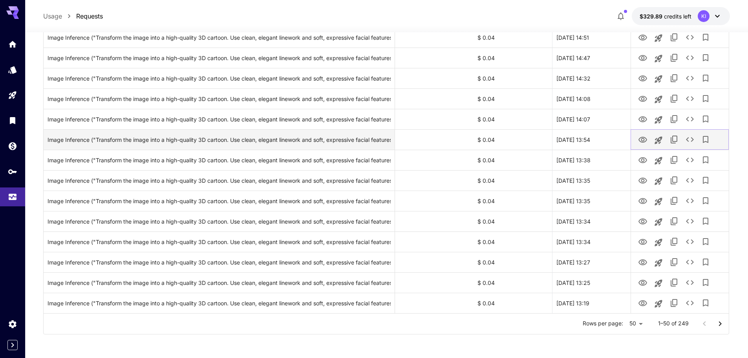
click at [642, 141] on icon "View Image" at bounding box center [642, 139] width 9 height 9
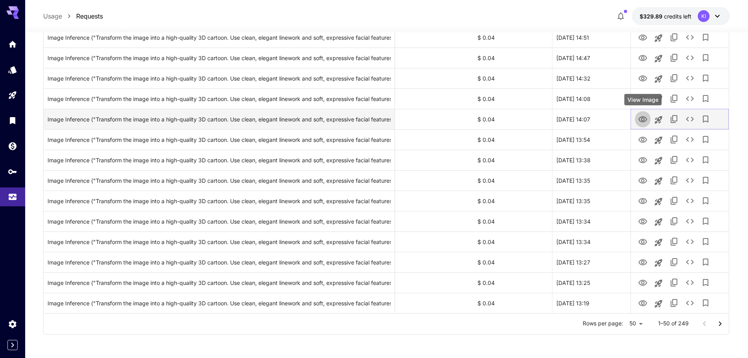
click at [640, 118] on icon "View Image" at bounding box center [643, 119] width 9 height 6
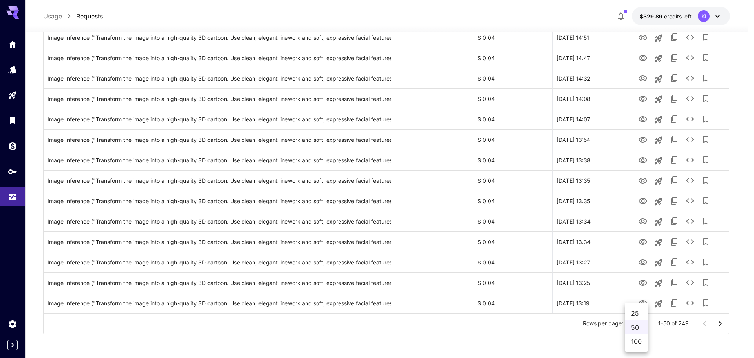
click at [638, 340] on li "100" at bounding box center [636, 341] width 23 height 14
type input "***"
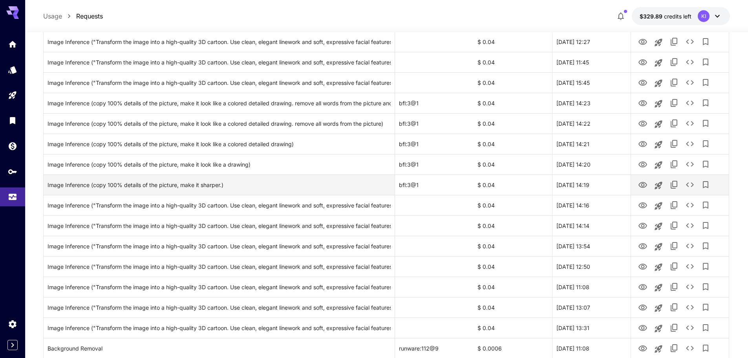
scroll to position [1216, 0]
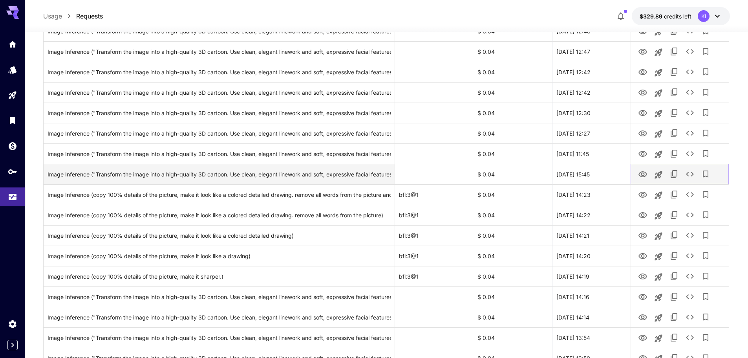
click at [643, 173] on icon "View Image" at bounding box center [643, 174] width 9 height 6
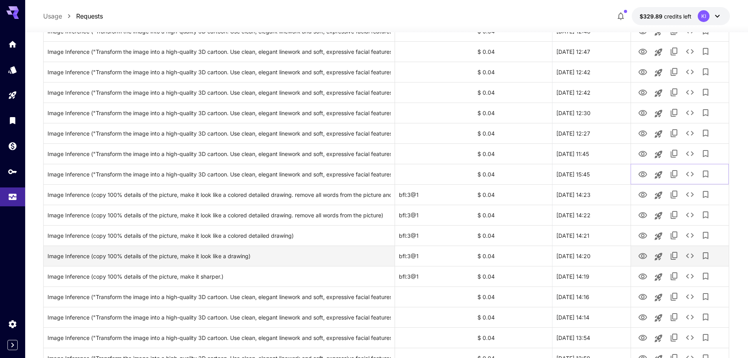
scroll to position [1255, 0]
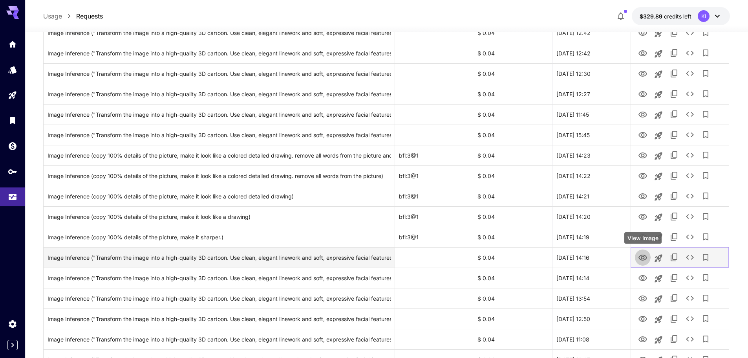
click at [643, 257] on icon "View Image" at bounding box center [642, 257] width 9 height 9
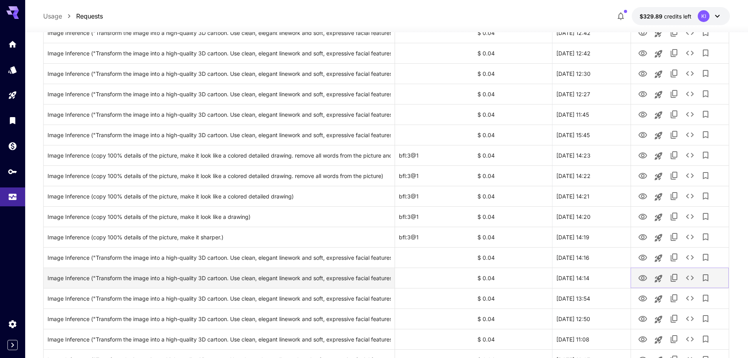
click at [645, 278] on icon "View Image" at bounding box center [642, 277] width 9 height 9
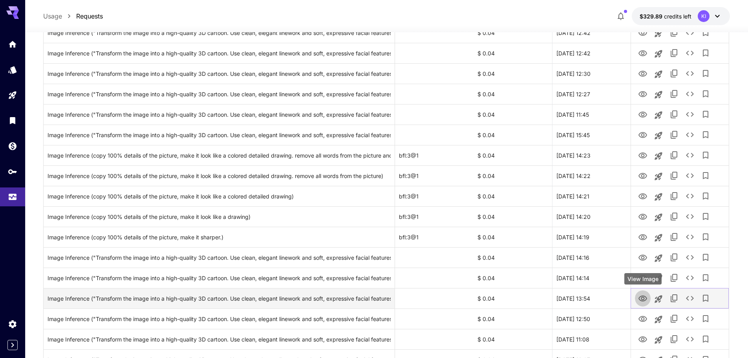
click at [639, 300] on icon "View Image" at bounding box center [642, 298] width 9 height 9
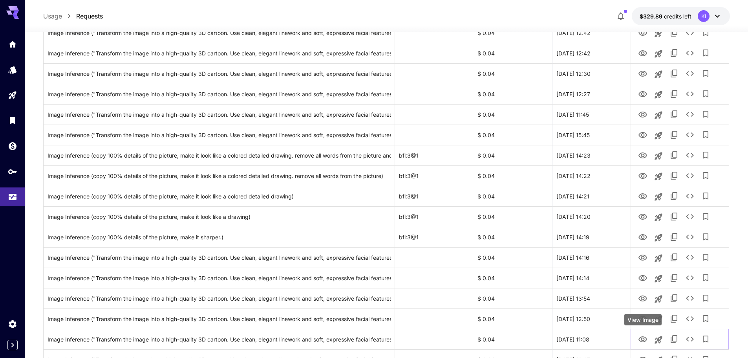
click at [641, 321] on div "View Image" at bounding box center [643, 319] width 37 height 11
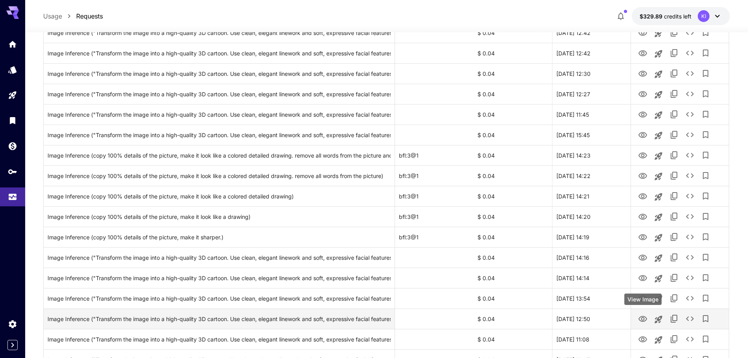
click at [643, 318] on icon "View Image" at bounding box center [642, 318] width 9 height 9
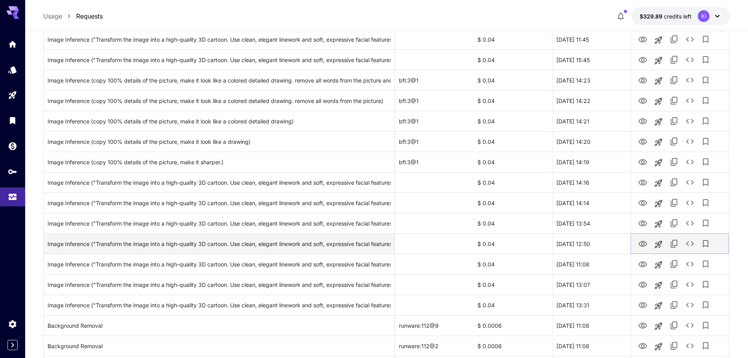
scroll to position [1334, 0]
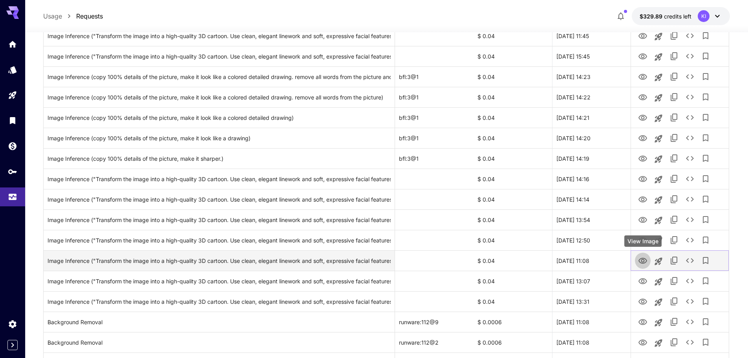
click at [639, 264] on icon "View Image" at bounding box center [642, 260] width 9 height 9
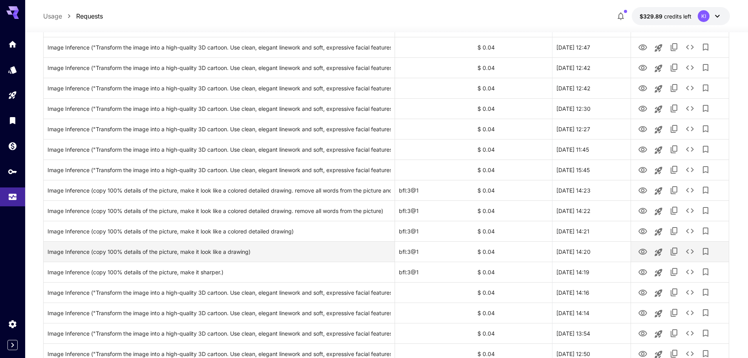
scroll to position [1216, 0]
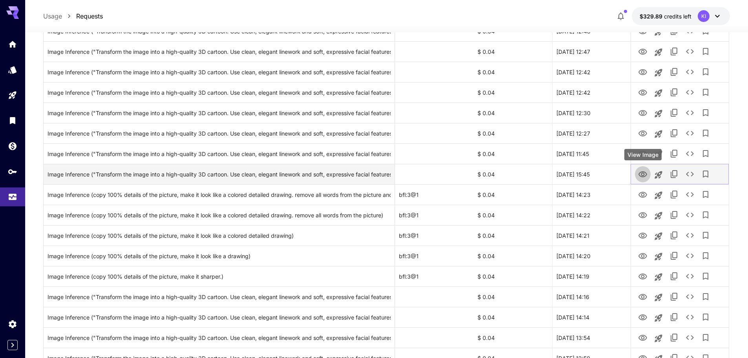
click at [646, 173] on icon "View Image" at bounding box center [643, 174] width 9 height 6
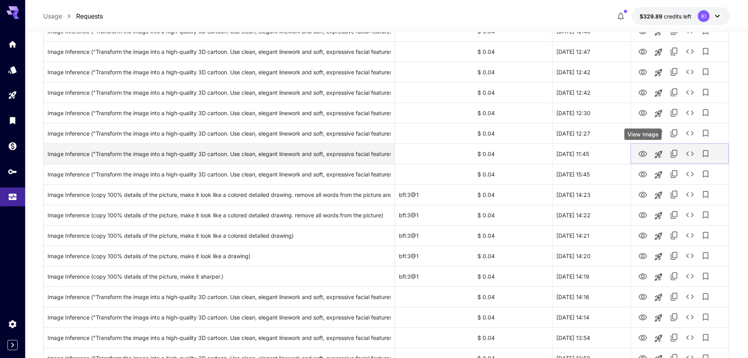
click at [640, 154] on icon "View Image" at bounding box center [642, 153] width 9 height 9
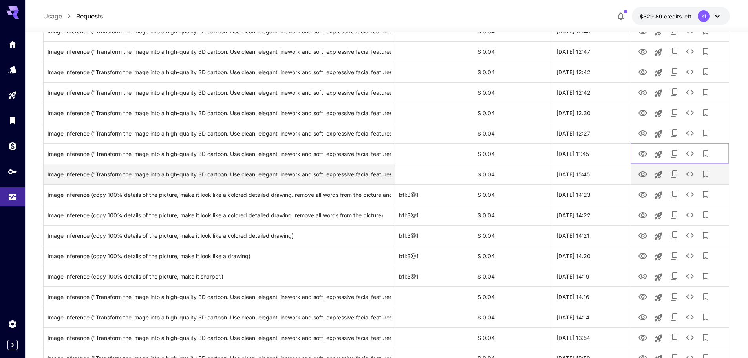
scroll to position [1177, 0]
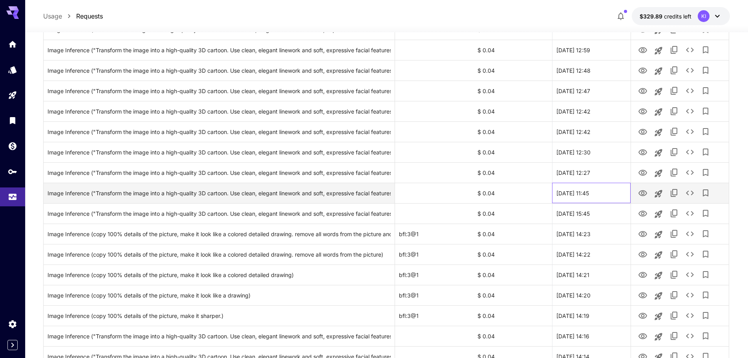
drag, startPoint x: 561, startPoint y: 194, endPoint x: 611, endPoint y: 191, distance: 50.4
click at [611, 191] on div "[DATE] 11:45" at bounding box center [591, 193] width 79 height 20
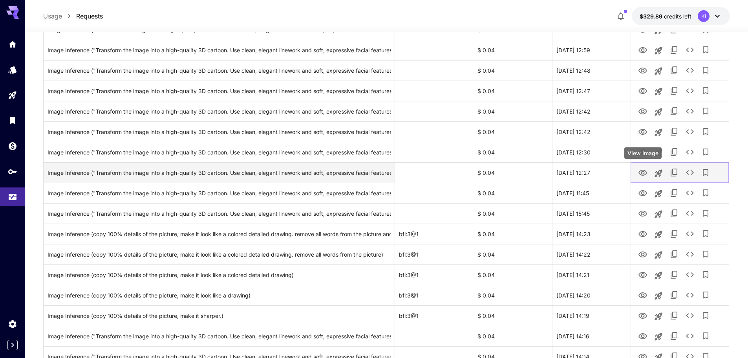
click at [639, 171] on icon "View Image" at bounding box center [642, 172] width 9 height 9
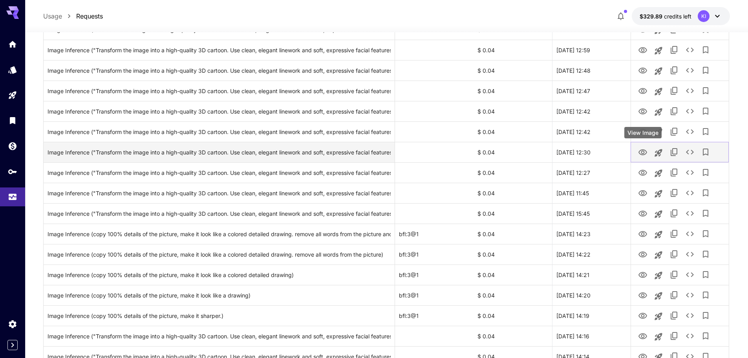
click at [639, 152] on button "View Image" at bounding box center [643, 152] width 16 height 16
click at [641, 153] on icon "View Image" at bounding box center [642, 152] width 9 height 9
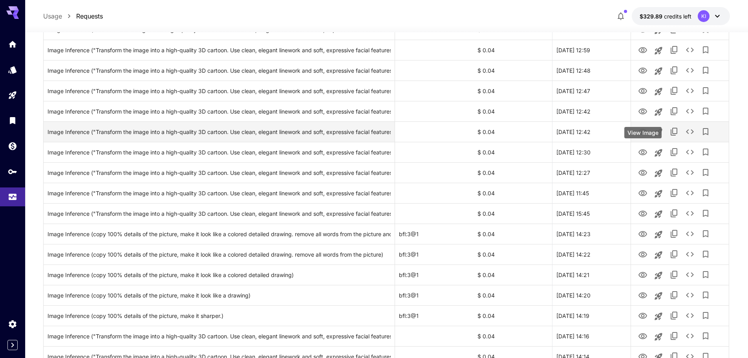
click at [639, 130] on icon "View Image" at bounding box center [642, 131] width 9 height 9
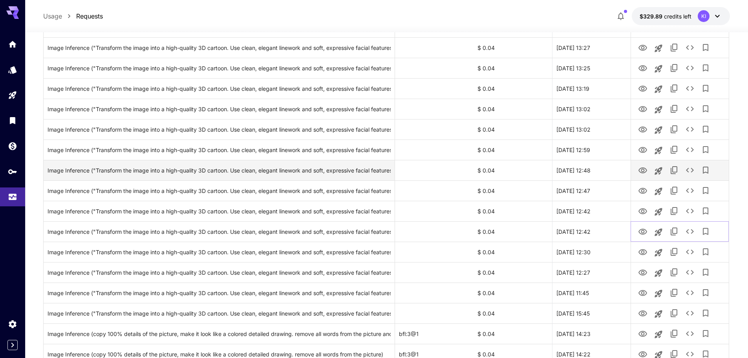
scroll to position [1020, 0]
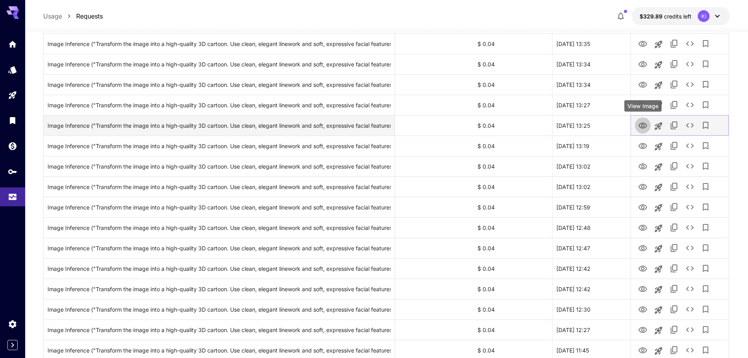
drag, startPoint x: 640, startPoint y: 122, endPoint x: 632, endPoint y: 124, distance: 8.0
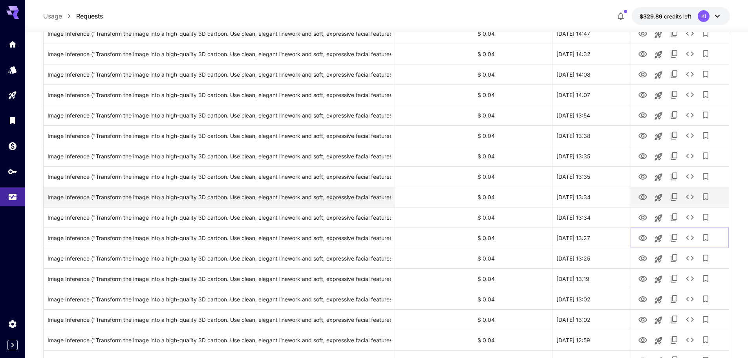
scroll to position [863, 0]
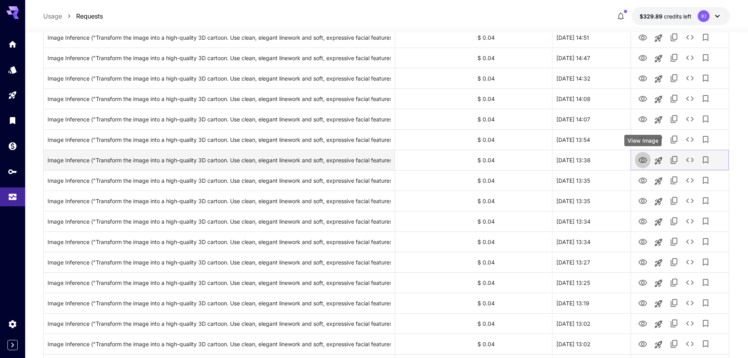
drag, startPoint x: 643, startPoint y: 160, endPoint x: 639, endPoint y: 160, distance: 4.3
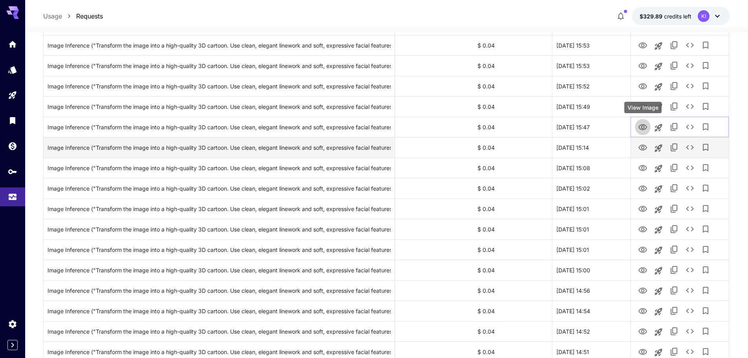
drag, startPoint x: 647, startPoint y: 131, endPoint x: 634, endPoint y: 147, distance: 20.2
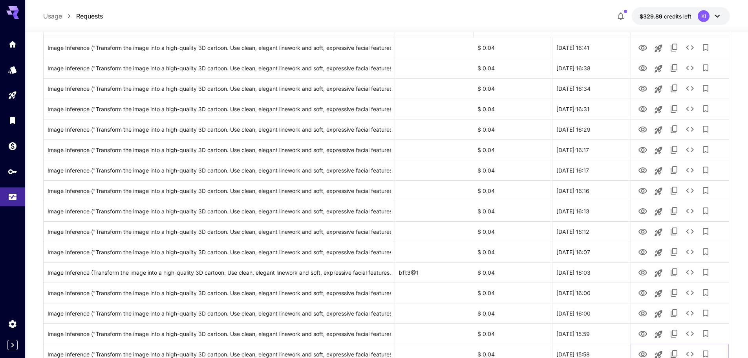
scroll to position [0, 0]
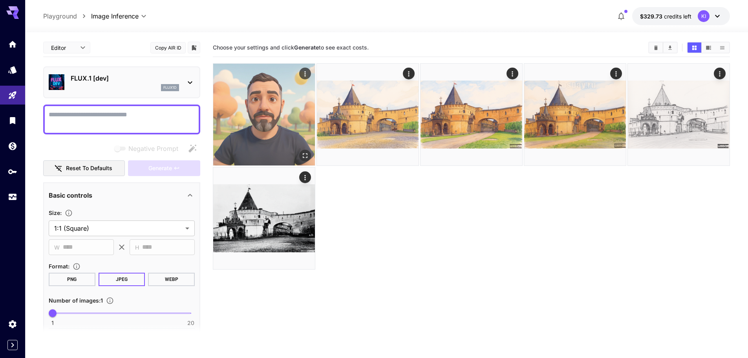
click at [309, 74] on icon "Actions" at bounding box center [305, 74] width 8 height 8
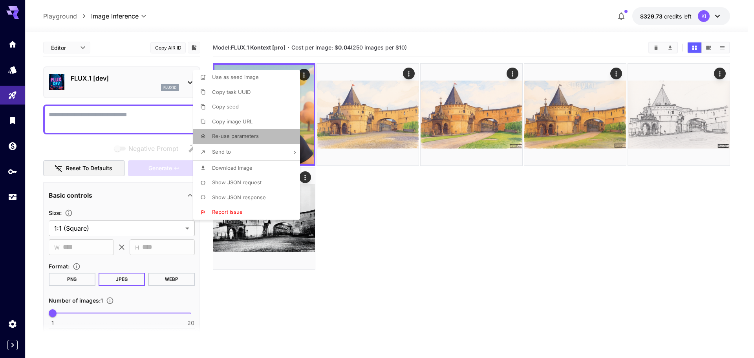
click at [249, 135] on span "Re-use parameters" at bounding box center [235, 136] width 47 height 6
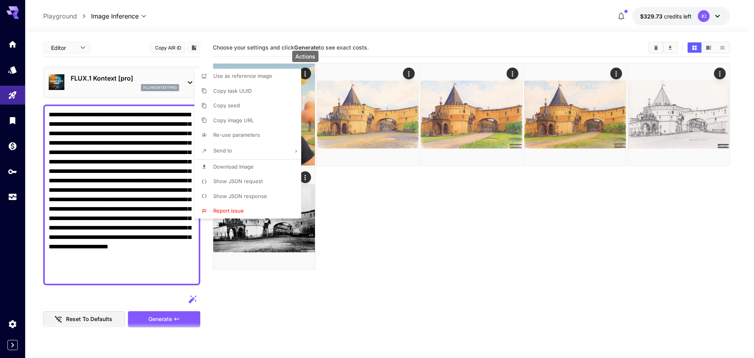
click at [310, 303] on div at bounding box center [377, 179] width 754 height 358
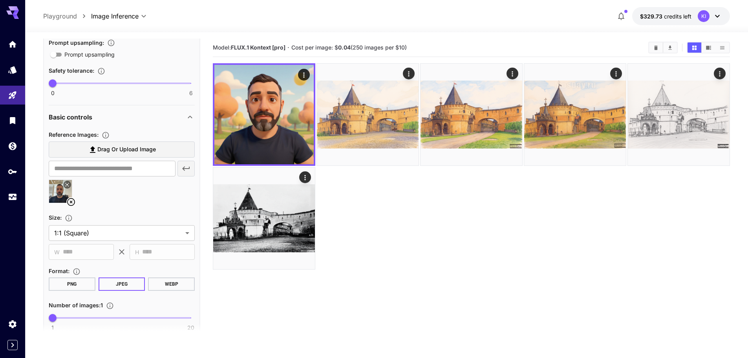
scroll to position [354, 0]
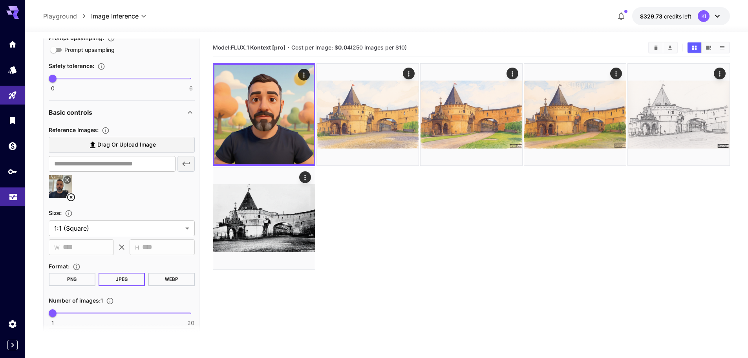
drag, startPoint x: 14, startPoint y: 200, endPoint x: 9, endPoint y: 202, distance: 5.2
click at [14, 200] on link at bounding box center [12, 196] width 25 height 19
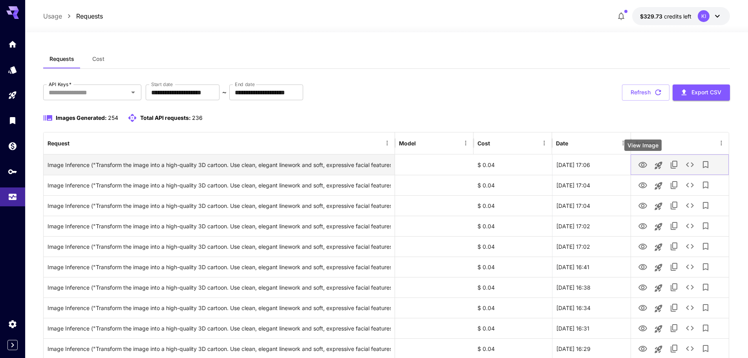
click at [641, 164] on icon "View Image" at bounding box center [643, 165] width 9 height 6
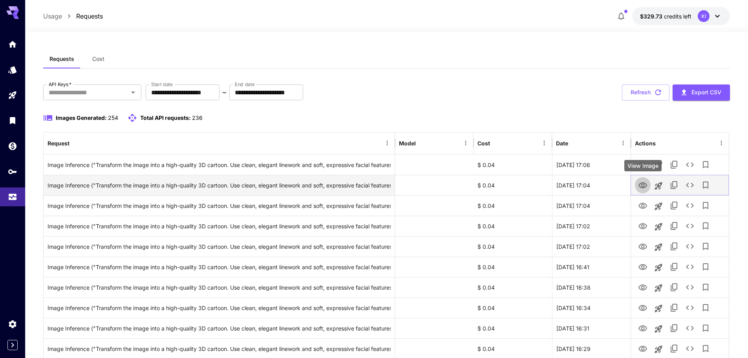
click at [641, 185] on icon "View Image" at bounding box center [642, 185] width 9 height 9
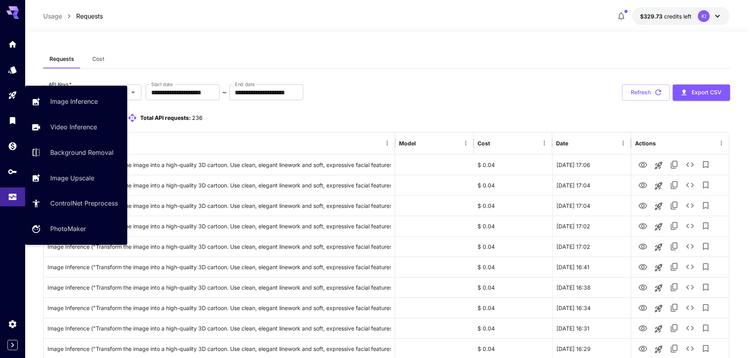
drag, startPoint x: 49, startPoint y: 104, endPoint x: 86, endPoint y: 88, distance: 39.7
click at [49, 104] on link "Image Inference" at bounding box center [76, 101] width 102 height 19
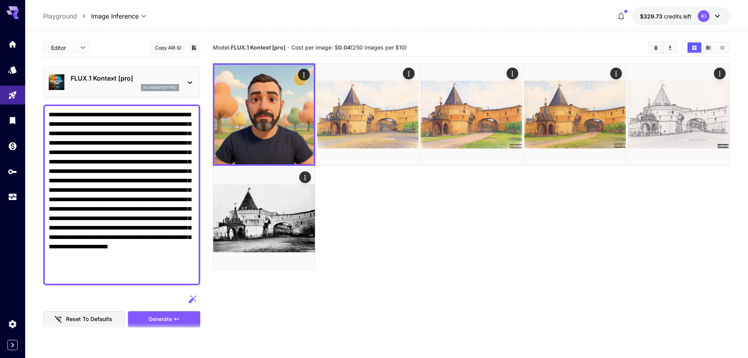
click at [163, 86] on p "fluxkontextpro" at bounding box center [159, 87] width 33 height 5
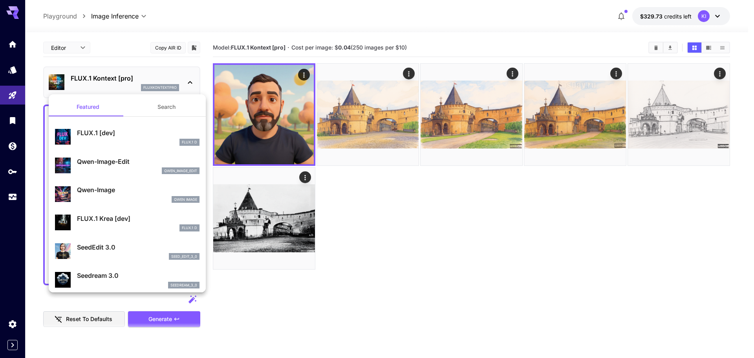
click at [163, 86] on div at bounding box center [377, 179] width 754 height 358
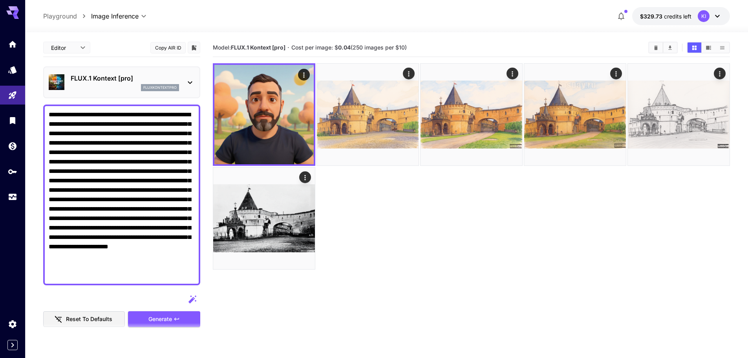
click at [461, 251] on div at bounding box center [471, 166] width 517 height 206
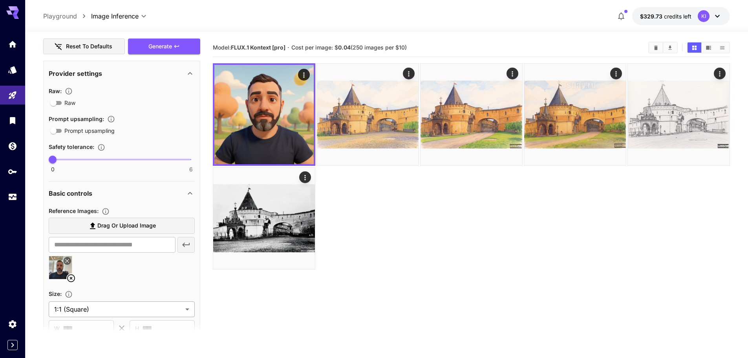
scroll to position [354, 0]
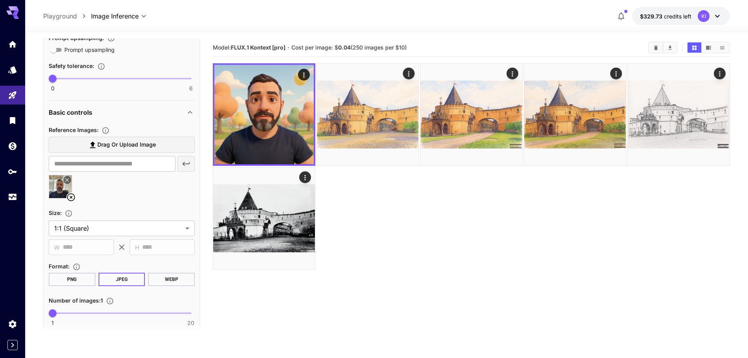
click at [70, 199] on icon at bounding box center [70, 196] width 9 height 9
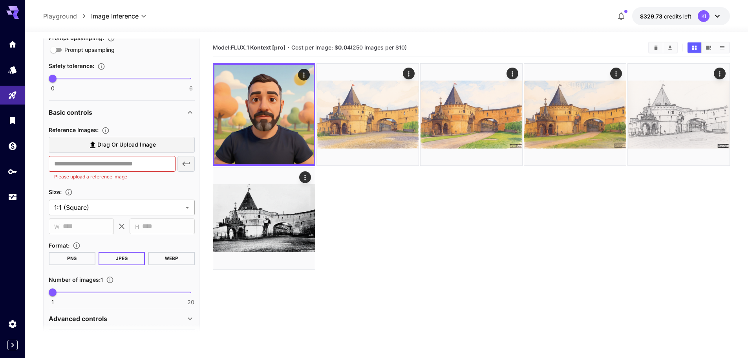
click at [85, 209] on body "**********" at bounding box center [374, 210] width 748 height 420
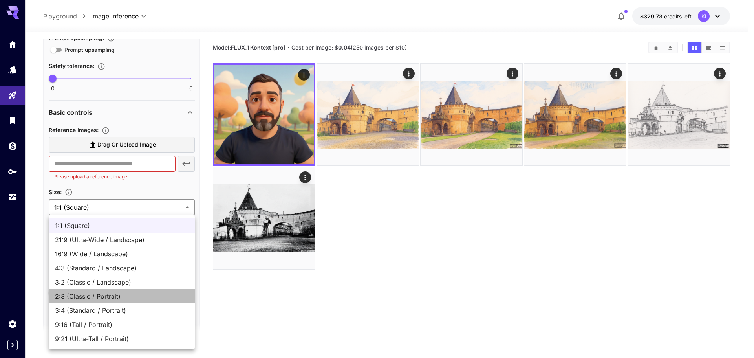
click at [134, 291] on span "2:3 (Classic / Portrait)" at bounding box center [122, 295] width 134 height 9
type input "**********"
type input "***"
type input "****"
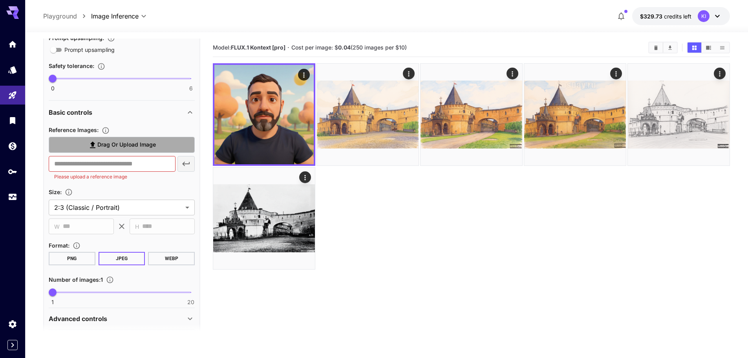
click at [113, 147] on span "Drag or upload image" at bounding box center [126, 145] width 59 height 10
click at [0, 0] on input "Drag or upload image" at bounding box center [0, 0] width 0 height 0
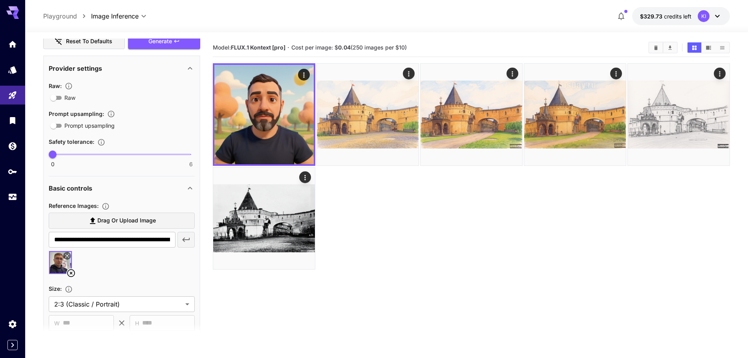
scroll to position [167, 0]
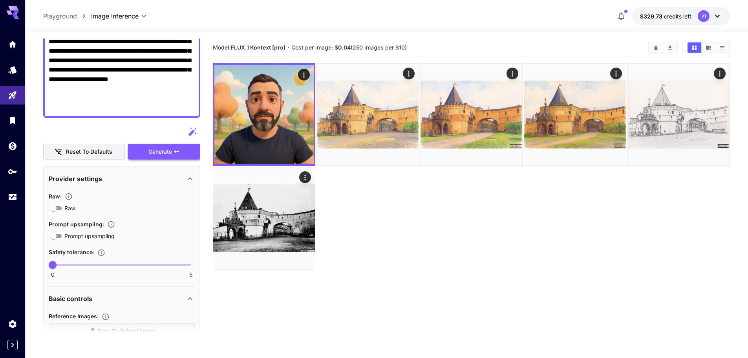
click at [143, 151] on button "Generate" at bounding box center [164, 152] width 72 height 16
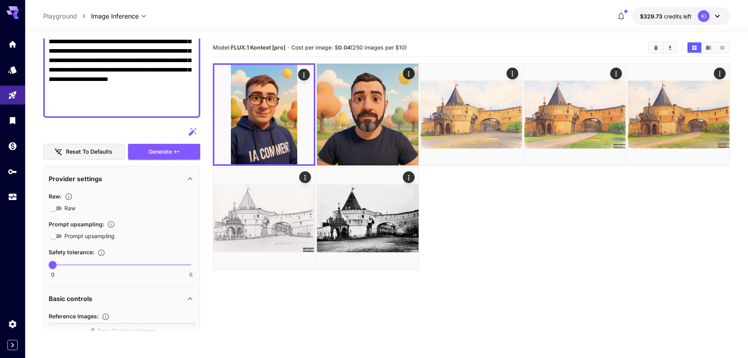
scroll to position [285, 0]
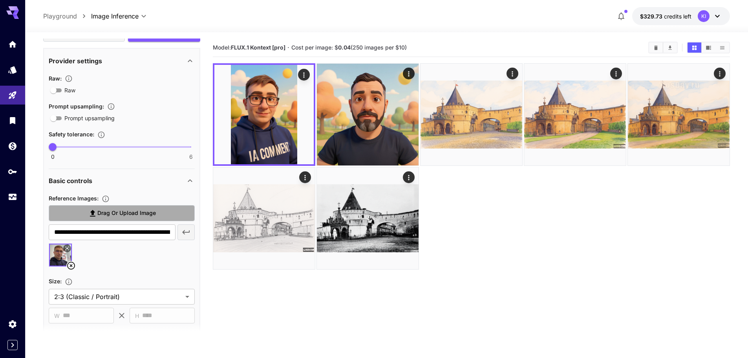
click at [90, 213] on icon at bounding box center [92, 213] width 9 height 9
click at [0, 0] on input "Drag or upload image" at bounding box center [0, 0] width 0 height 0
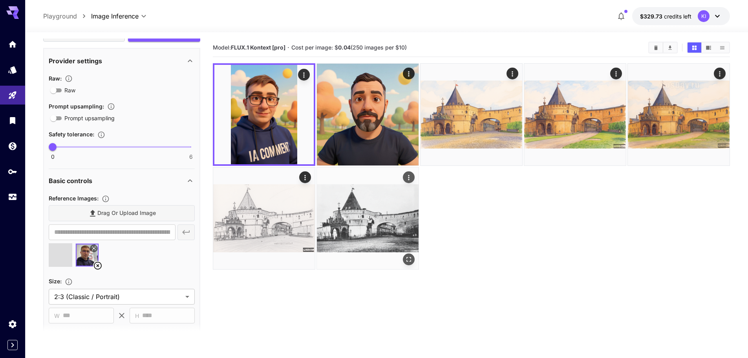
type input "**********"
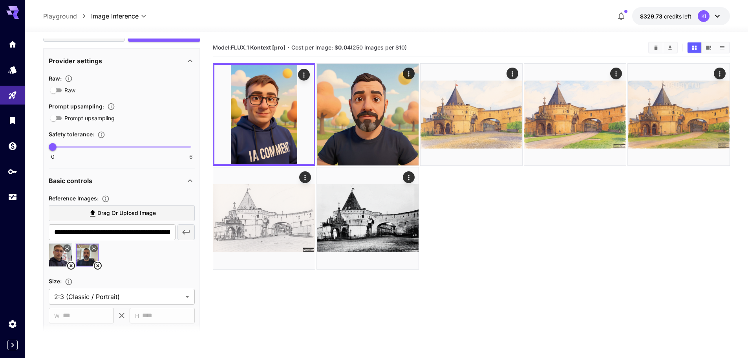
click at [69, 266] on icon at bounding box center [70, 265] width 9 height 9
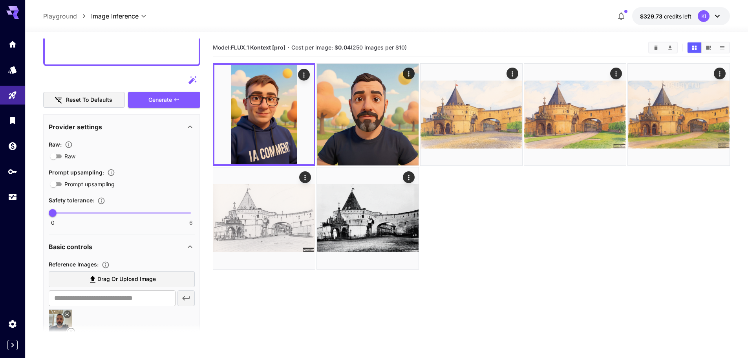
scroll to position [128, 0]
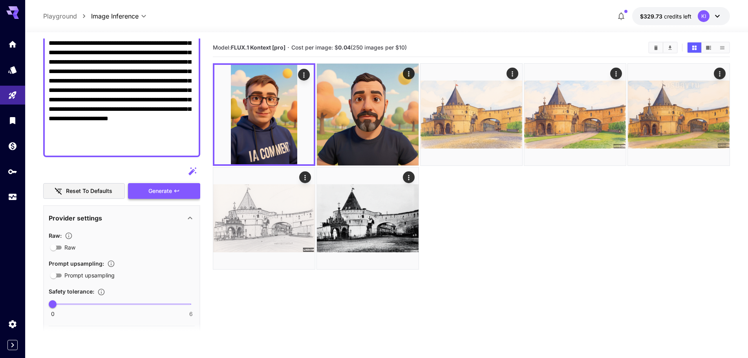
click at [163, 189] on span "Generate" at bounding box center [160, 191] width 24 height 10
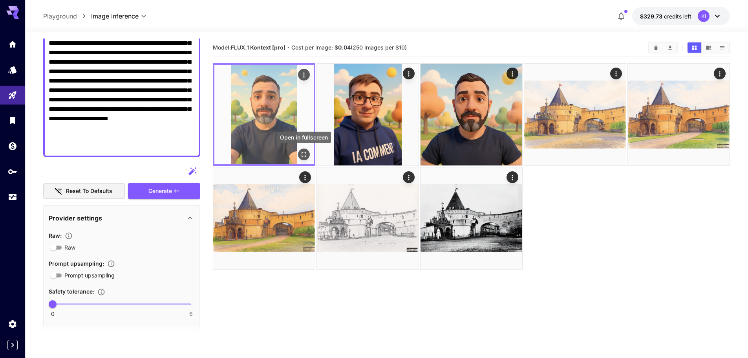
click at [303, 152] on icon "Open in fullscreen" at bounding box center [304, 154] width 5 height 5
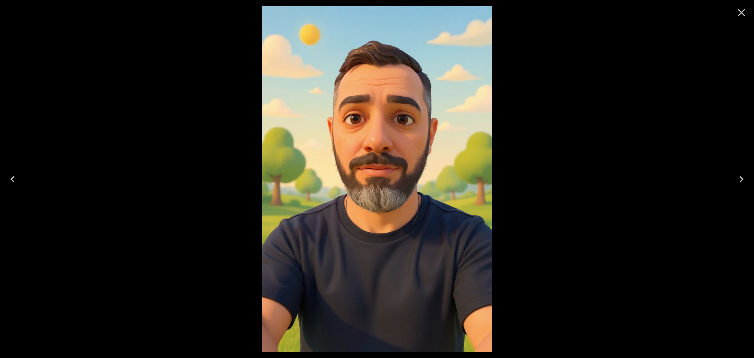
click at [576, 194] on div at bounding box center [377, 179] width 754 height 358
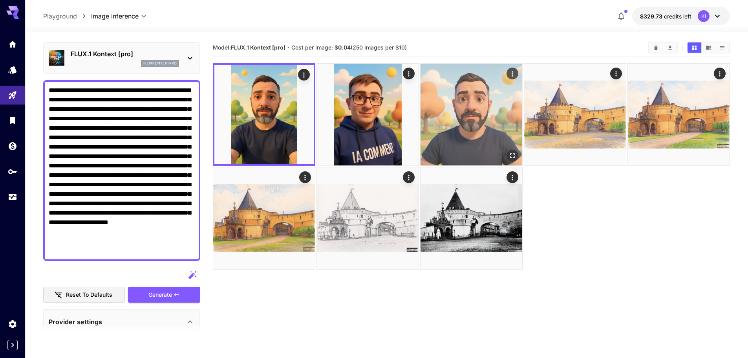
scroll to position [0, 0]
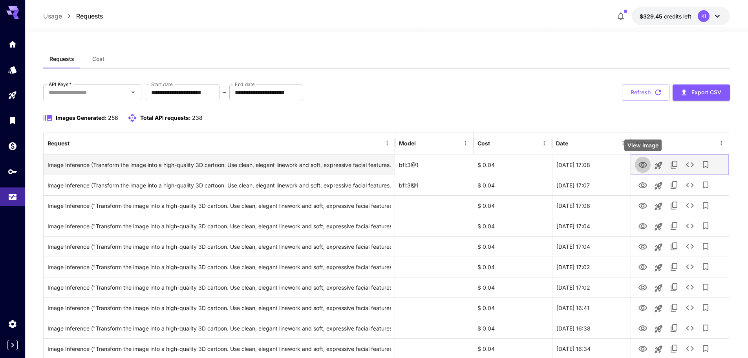
click at [641, 165] on icon "View Image" at bounding box center [642, 164] width 9 height 9
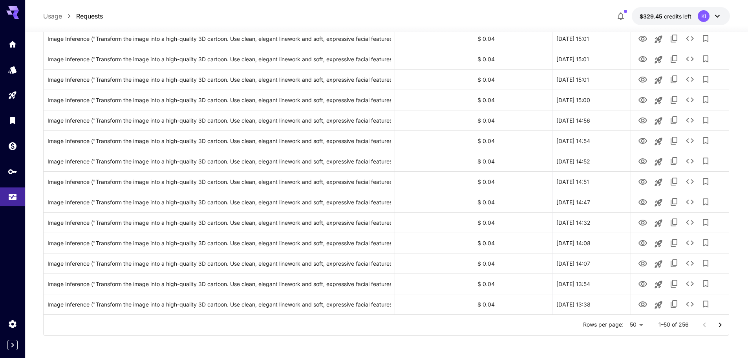
scroll to position [863, 0]
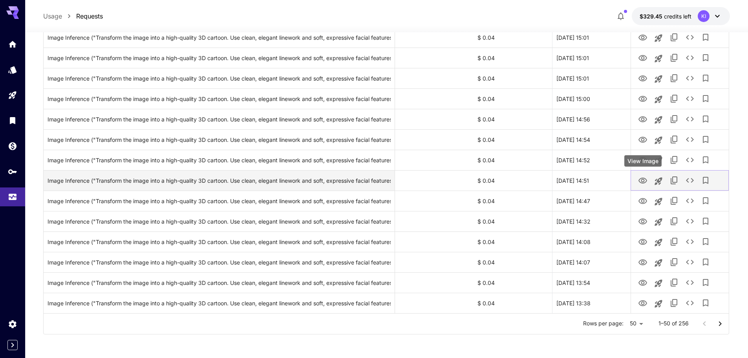
click at [644, 180] on icon "View Image" at bounding box center [643, 181] width 9 height 6
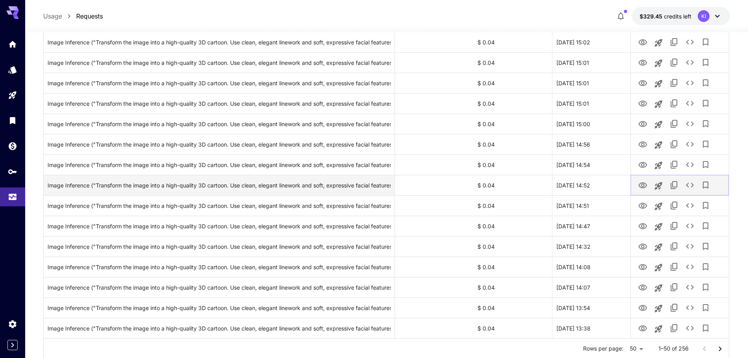
scroll to position [823, 0]
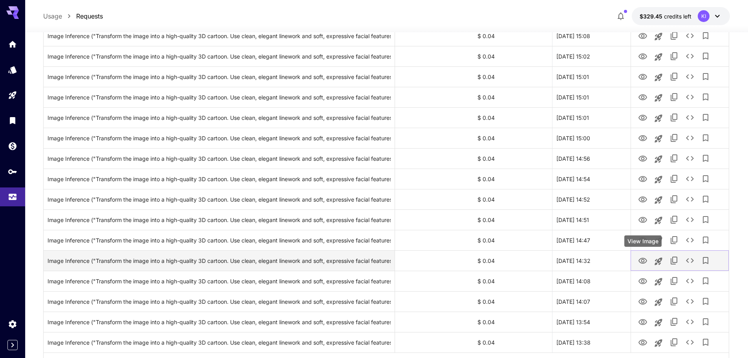
drag, startPoint x: 644, startPoint y: 260, endPoint x: 637, endPoint y: 266, distance: 9.0
click at [644, 260] on icon "View Image" at bounding box center [642, 260] width 9 height 9
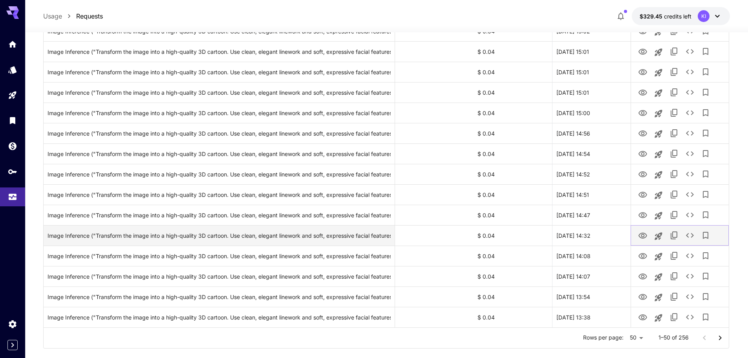
scroll to position [863, 0]
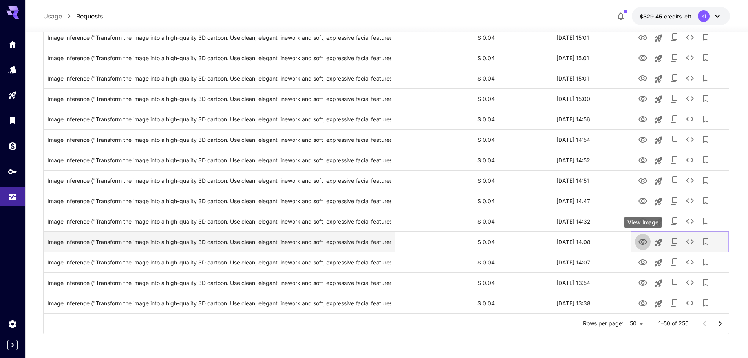
click at [643, 247] on button "View Image" at bounding box center [643, 241] width 16 height 16
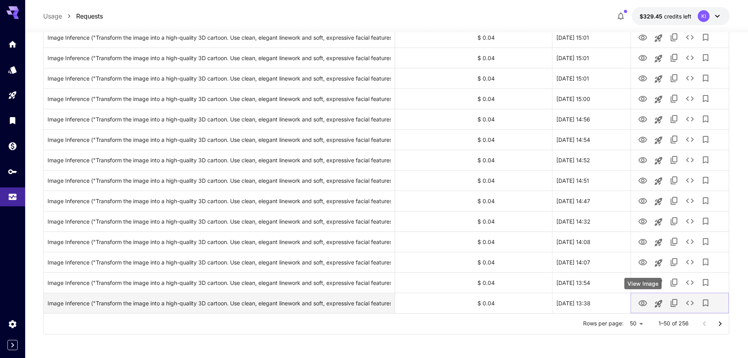
click at [643, 303] on icon "View Image" at bounding box center [642, 303] width 9 height 9
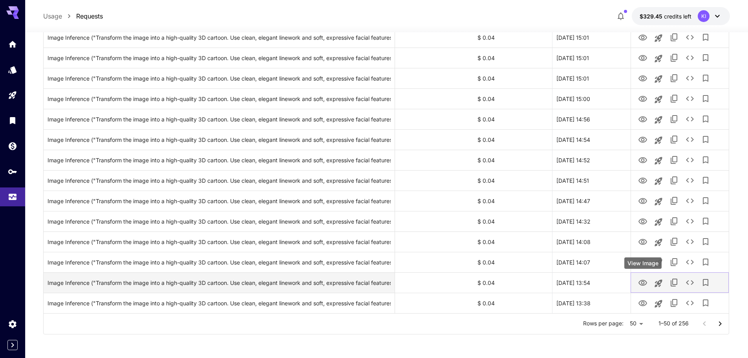
click at [644, 281] on icon "View Image" at bounding box center [642, 282] width 9 height 9
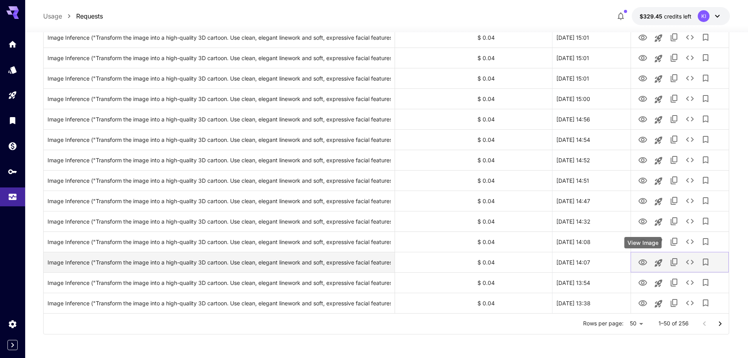
click at [644, 264] on icon "View Image" at bounding box center [643, 262] width 9 height 6
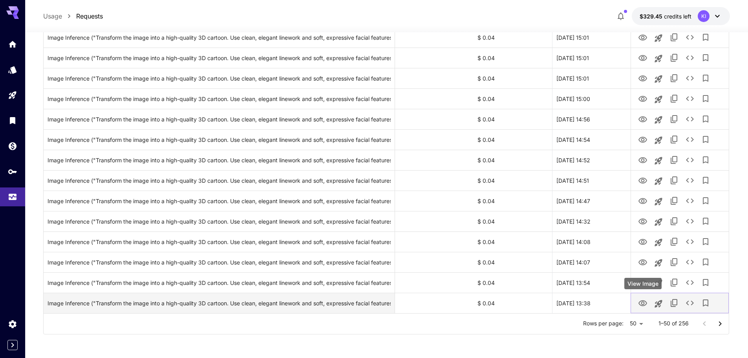
click at [641, 304] on icon "View Image" at bounding box center [642, 303] width 9 height 9
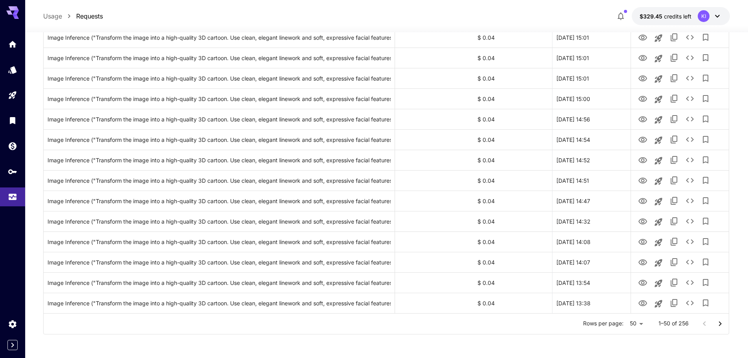
click at [719, 324] on icon "Go to next page" at bounding box center [720, 323] width 9 height 9
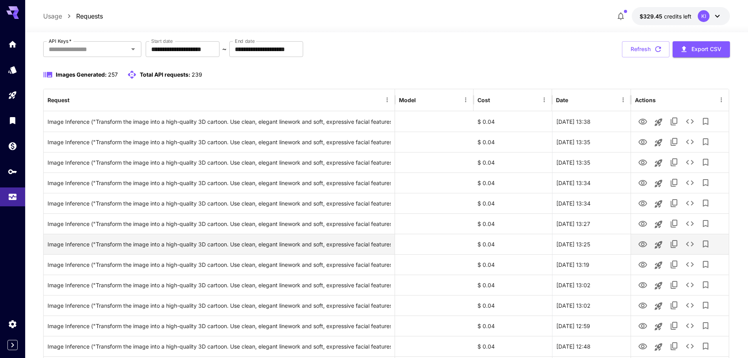
scroll to position [0, 0]
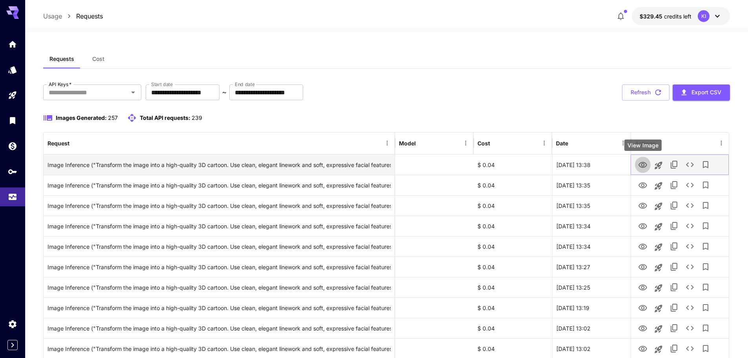
click at [643, 165] on icon "View Image" at bounding box center [642, 164] width 9 height 9
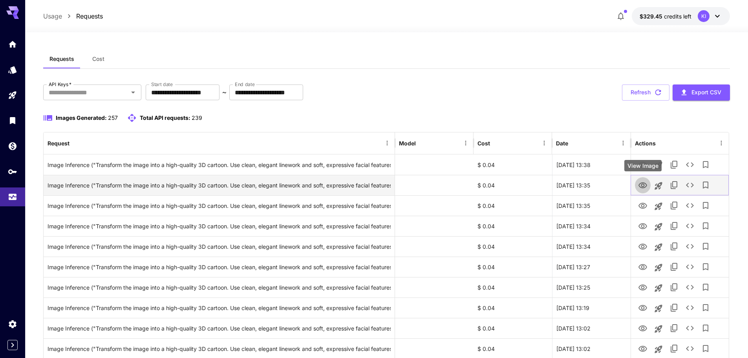
click at [644, 186] on icon "View Image" at bounding box center [643, 185] width 9 height 6
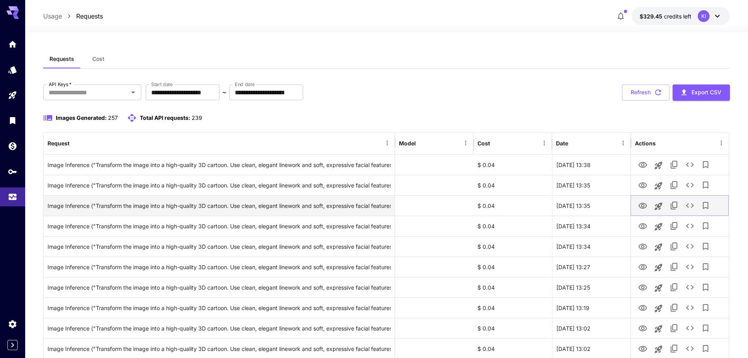
click at [643, 207] on icon "View Image" at bounding box center [643, 206] width 9 height 6
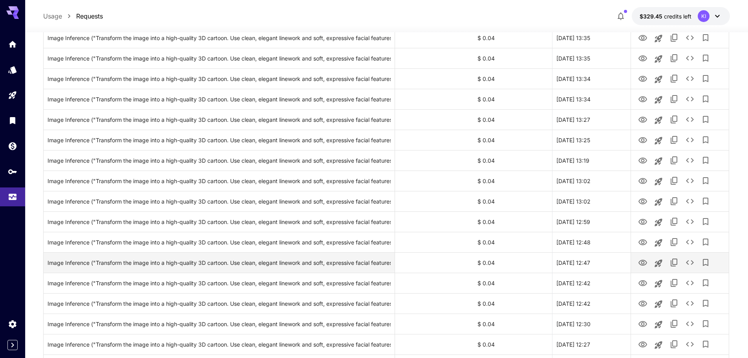
scroll to position [236, 0]
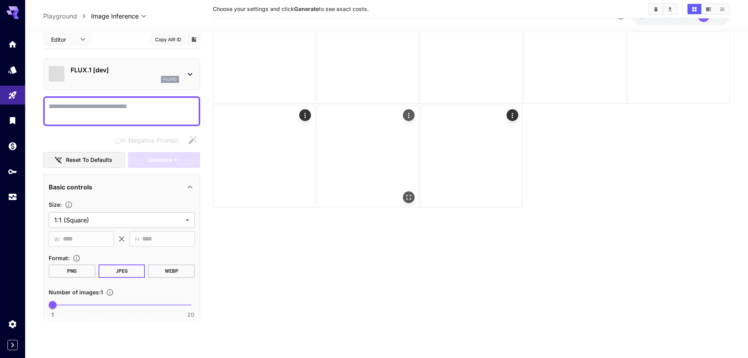
type input "**********"
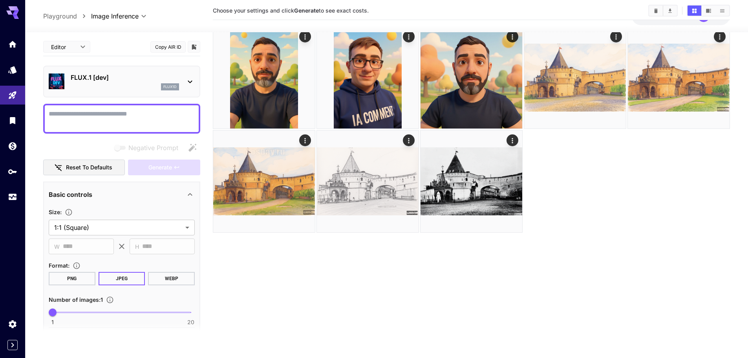
scroll to position [23, 0]
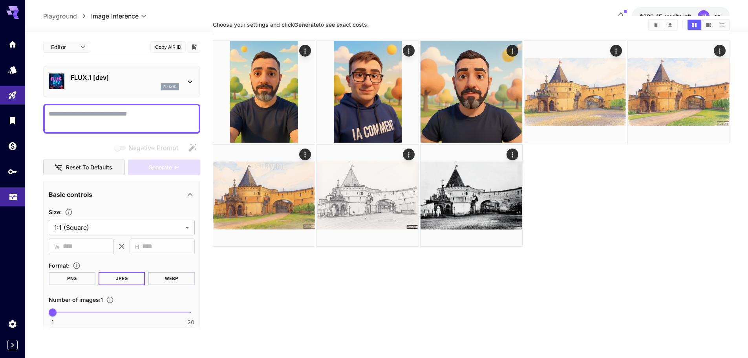
click at [8, 196] on link at bounding box center [12, 196] width 25 height 19
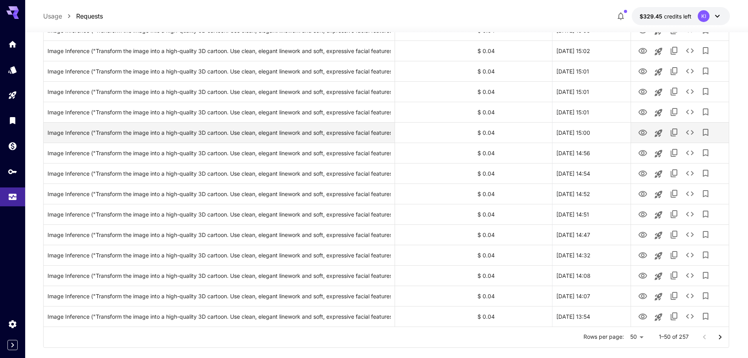
scroll to position [863, 0]
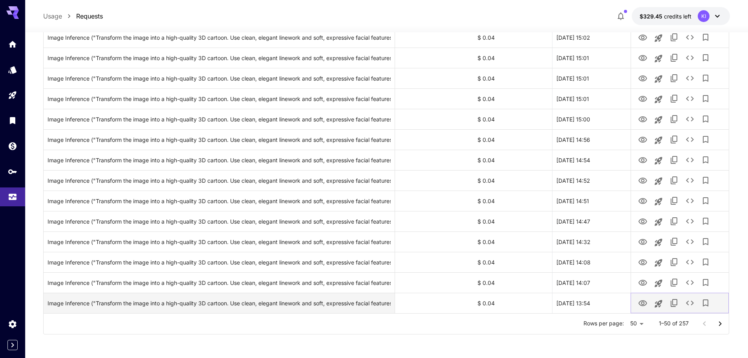
click at [642, 300] on icon "View Image" at bounding box center [643, 303] width 9 height 6
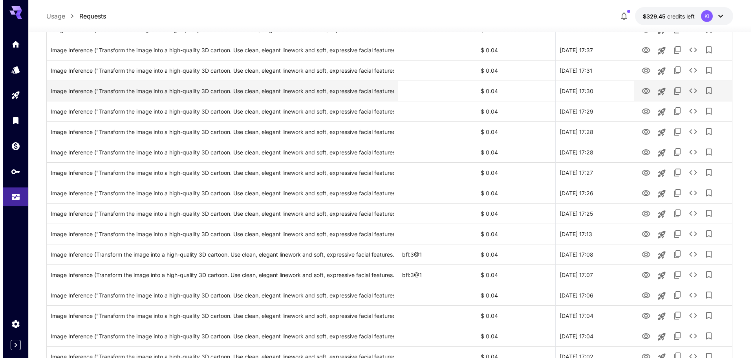
scroll to position [0, 0]
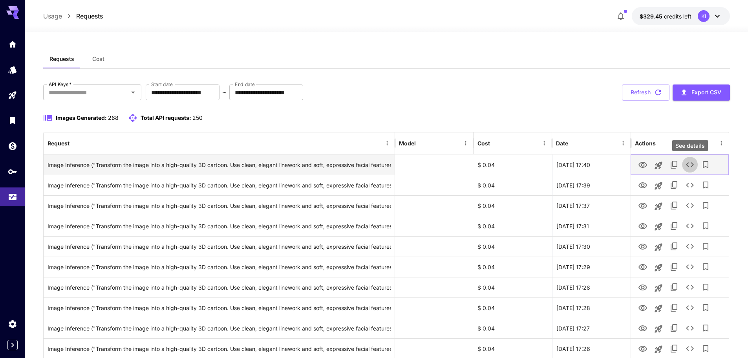
click at [685, 165] on icon "See details" at bounding box center [689, 164] width 9 height 9
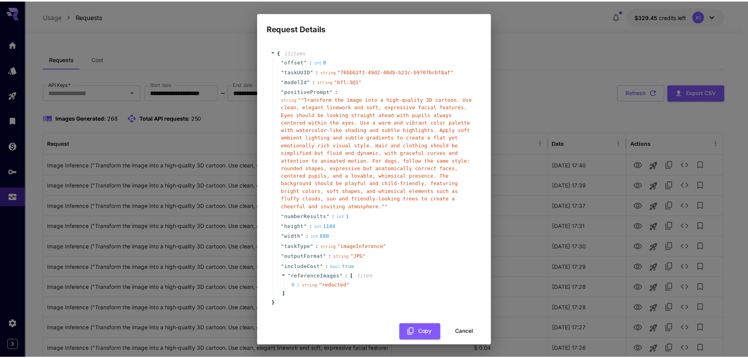
scroll to position [1, 0]
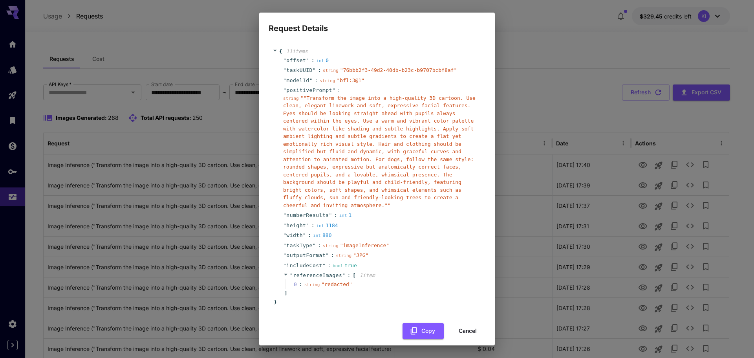
drag, startPoint x: 462, startPoint y: 324, endPoint x: 532, endPoint y: 246, distance: 104.3
click at [463, 324] on button "Cancel" at bounding box center [467, 331] width 35 height 16
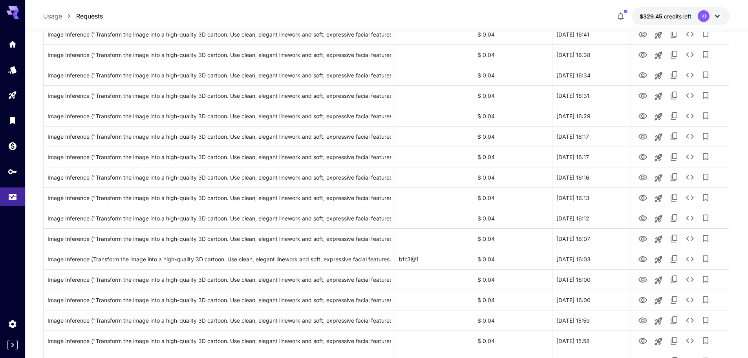
scroll to position [626, 0]
